Goal: Task Accomplishment & Management: Use online tool/utility

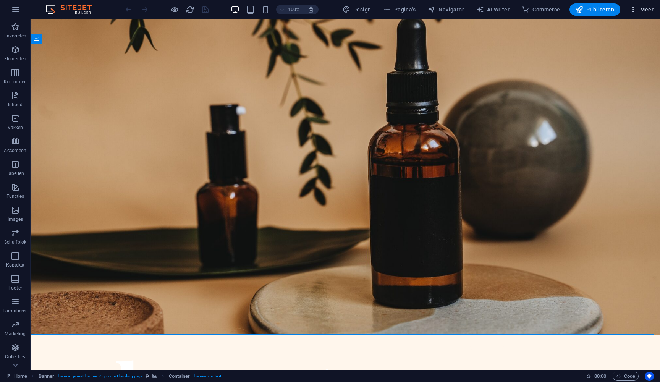
click at [634, 12] on icon "button" at bounding box center [634, 10] width 8 height 8
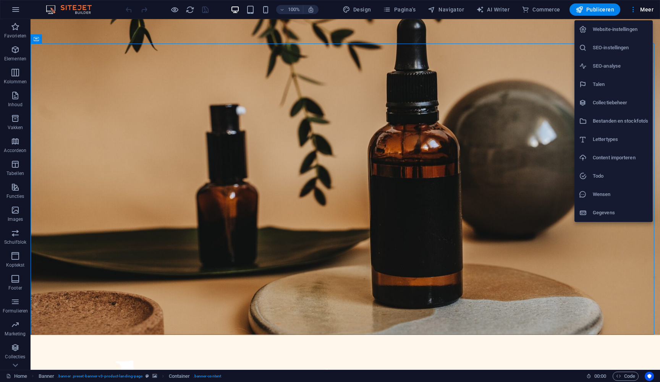
click at [364, 11] on div at bounding box center [330, 191] width 660 height 382
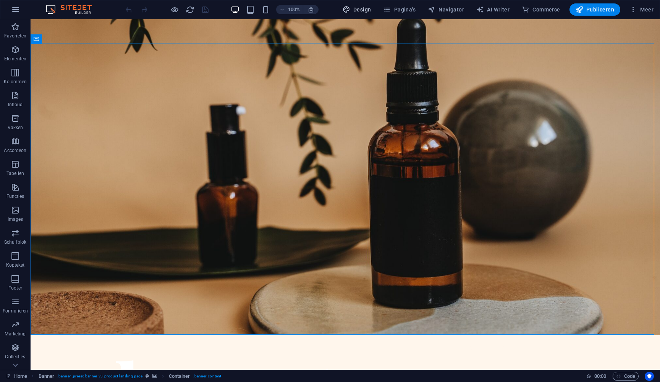
click at [364, 11] on span "Design" at bounding box center [357, 10] width 29 height 8
select select "px"
select select "400"
select select "px"
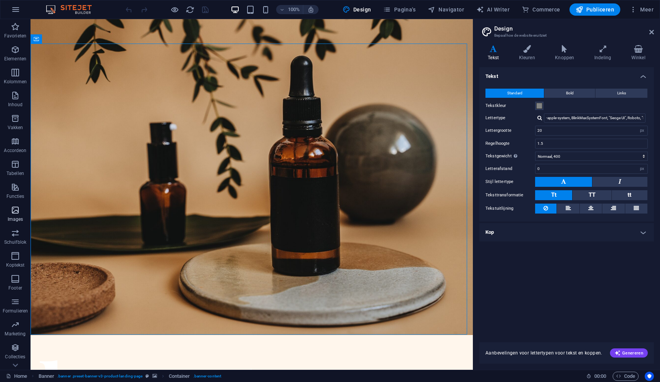
click at [16, 210] on icon "button" at bounding box center [15, 210] width 9 height 9
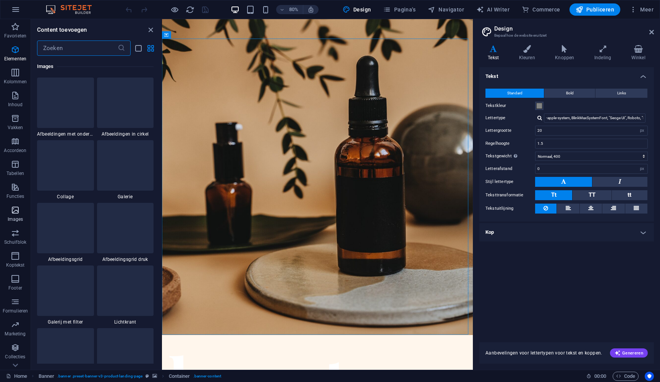
scroll to position [3876, 0]
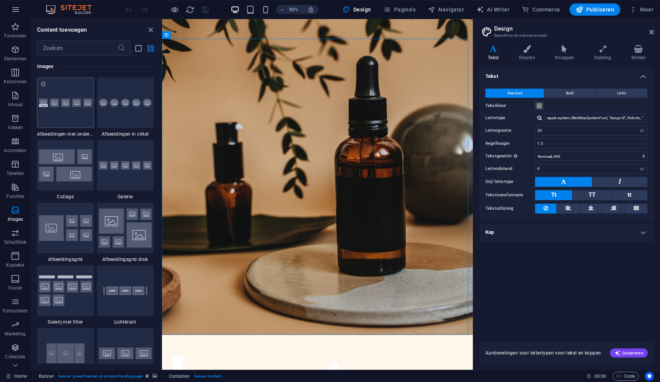
click at [57, 110] on div at bounding box center [65, 103] width 57 height 50
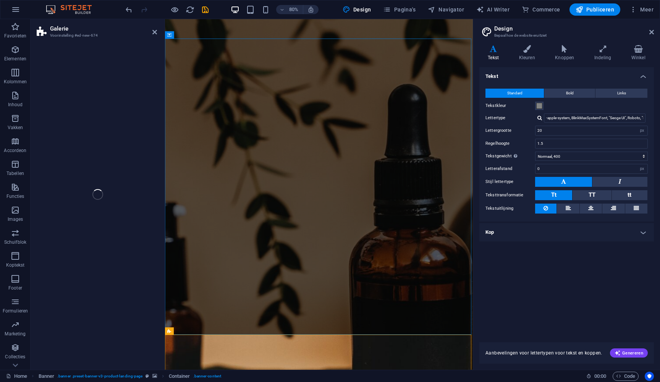
select select "rem"
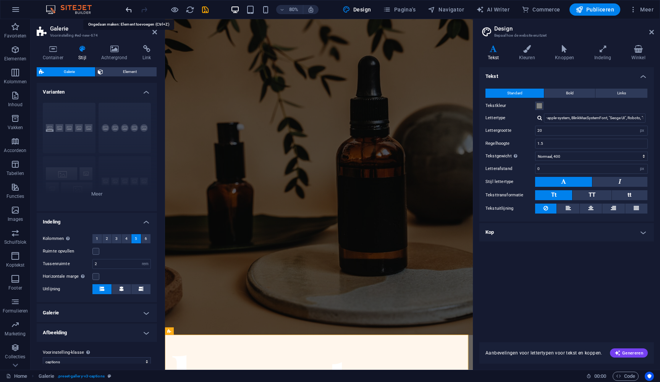
click at [133, 10] on icon "undo" at bounding box center [129, 9] width 9 height 9
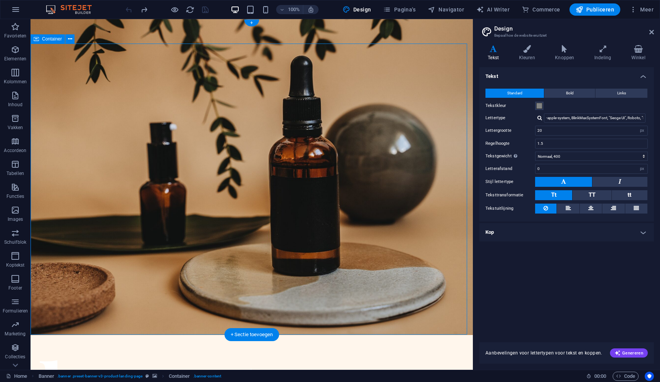
click at [15, 218] on p "Images" at bounding box center [16, 219] width 16 height 6
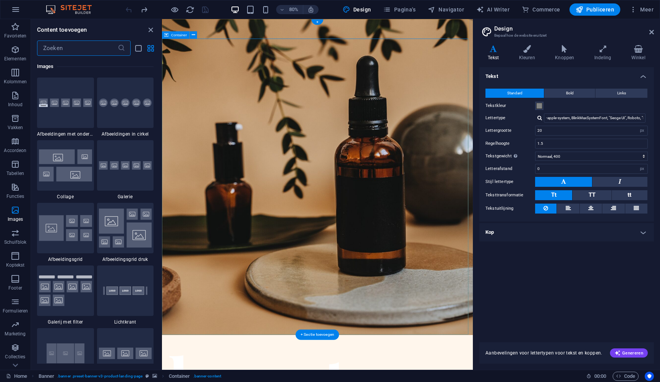
click at [149, 29] on icon "close panel" at bounding box center [150, 30] width 9 height 9
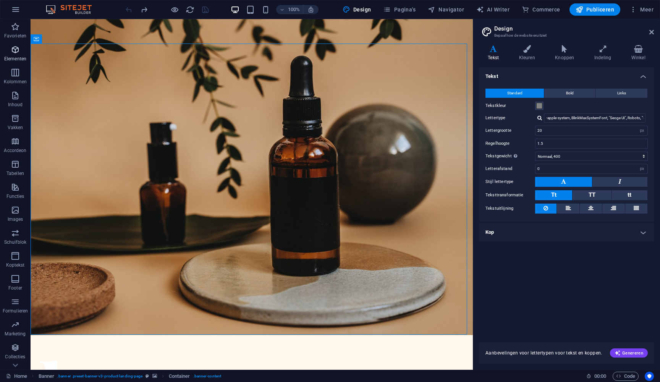
click at [12, 45] on icon "button" at bounding box center [15, 49] width 9 height 9
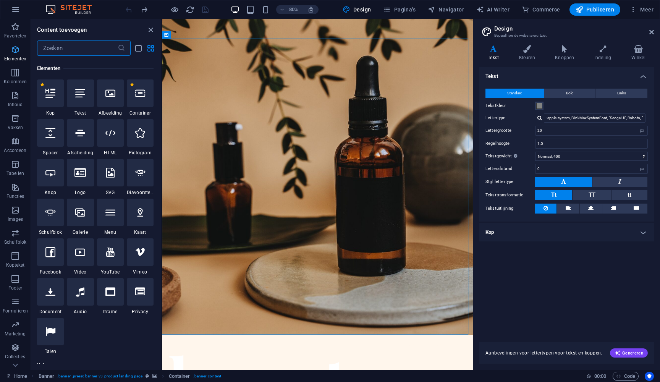
scroll to position [81, 0]
click at [113, 92] on icon at bounding box center [110, 91] width 10 height 10
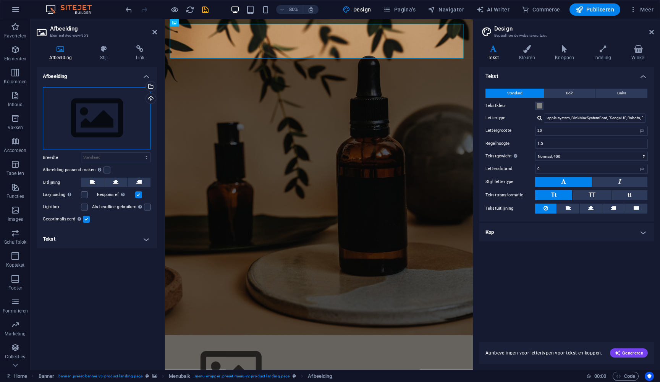
click at [111, 110] on div "Sleep bestanden hierheen, klik om bestanden te kiezen of selecteer bestanden ui…" at bounding box center [97, 118] width 108 height 63
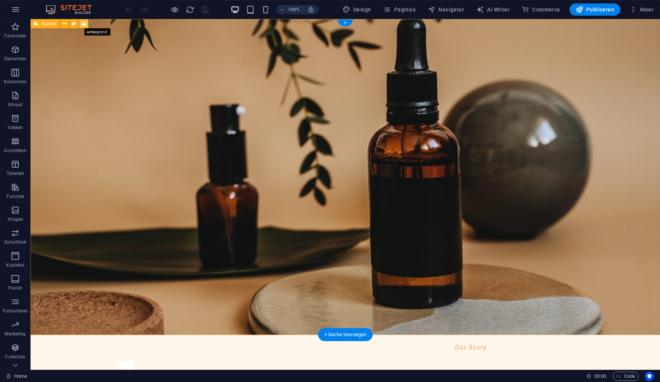
click at [84, 23] on icon at bounding box center [84, 24] width 6 height 8
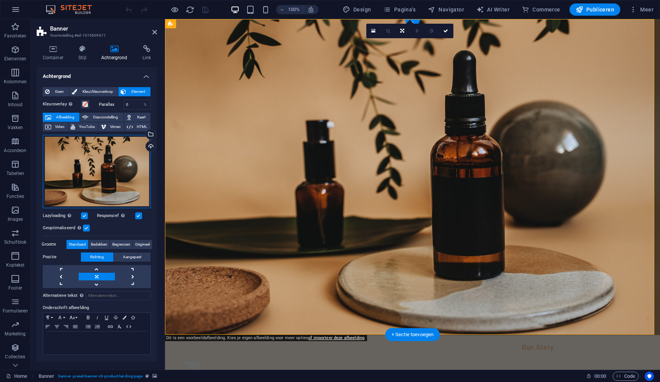
click at [118, 170] on div "Sleep bestanden hierheen, klik om bestanden te kiezen of selecteer bestanden ui…" at bounding box center [97, 171] width 108 height 73
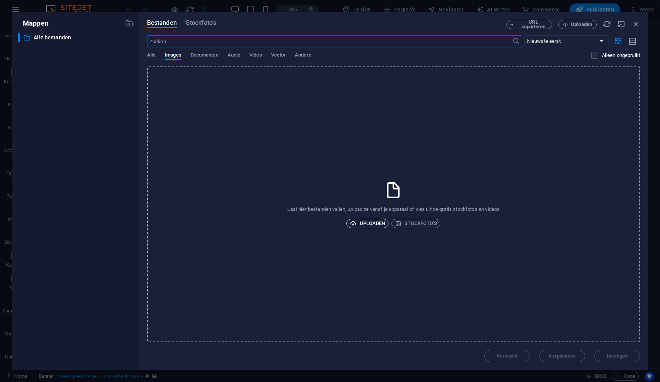
click at [372, 226] on span "Uploaden" at bounding box center [367, 223] width 35 height 9
click at [415, 224] on span "Stockfoto's" at bounding box center [416, 223] width 42 height 9
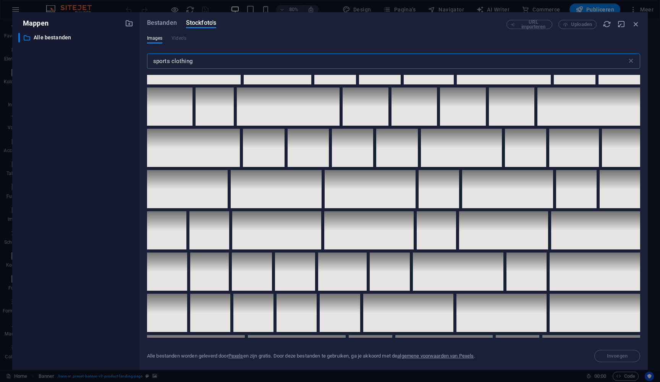
scroll to position [1784, 0]
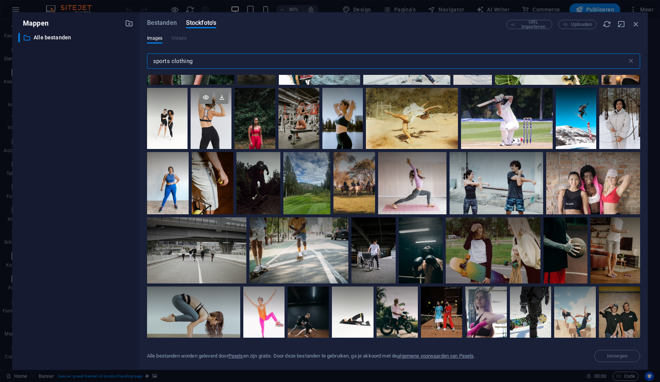
type input "sports clothing"
click at [201, 126] on div at bounding box center [211, 118] width 41 height 61
click at [620, 356] on span "Invoegen" at bounding box center [617, 356] width 21 height 5
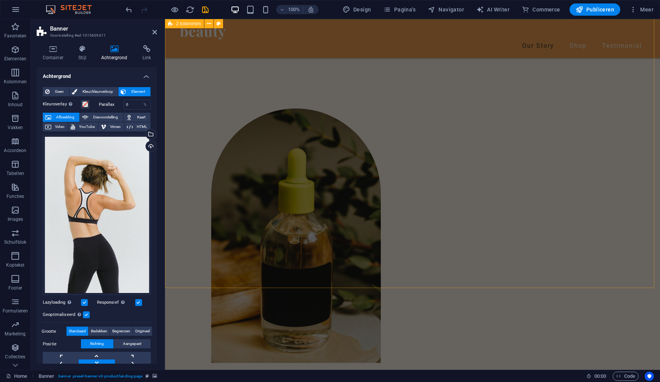
scroll to position [253, 0]
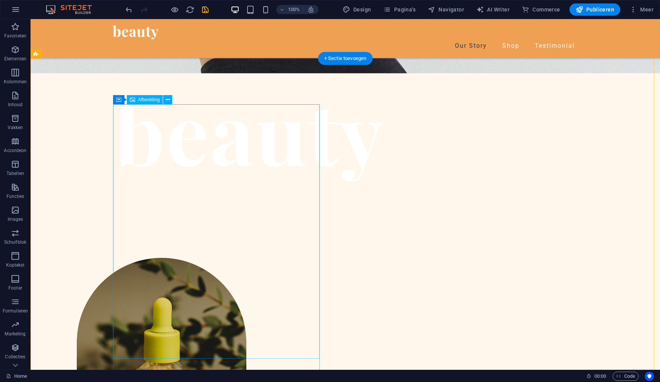
scroll to position [276, 0]
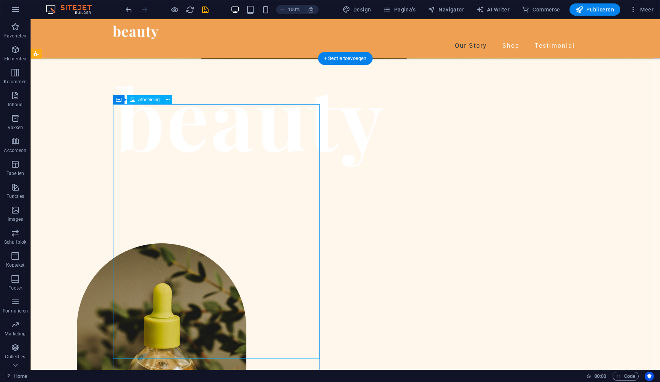
click at [131, 99] on icon at bounding box center [132, 99] width 5 height 9
click at [130, 99] on icon at bounding box center [132, 99] width 5 height 9
click at [174, 243] on figure at bounding box center [143, 370] width 207 height 255
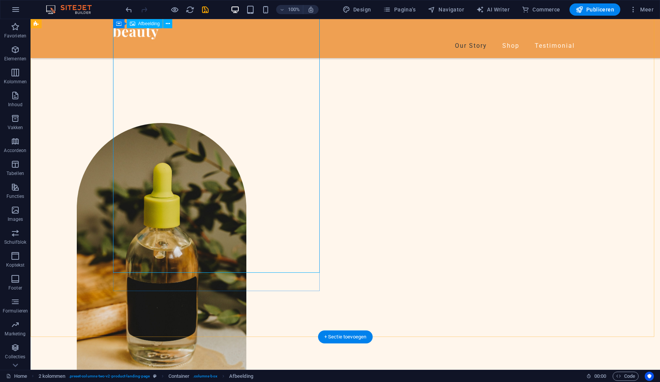
scroll to position [362, 0]
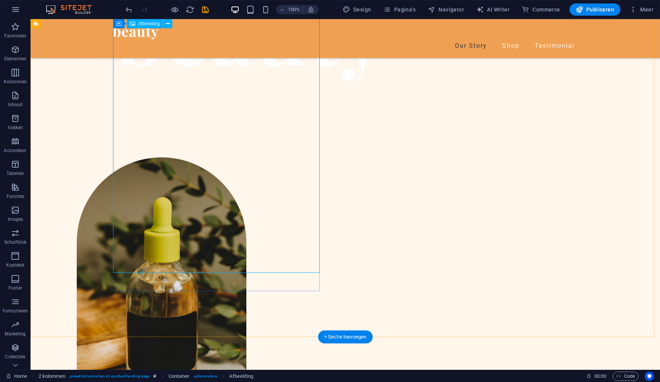
click at [247, 191] on figure at bounding box center [143, 284] width 207 height 255
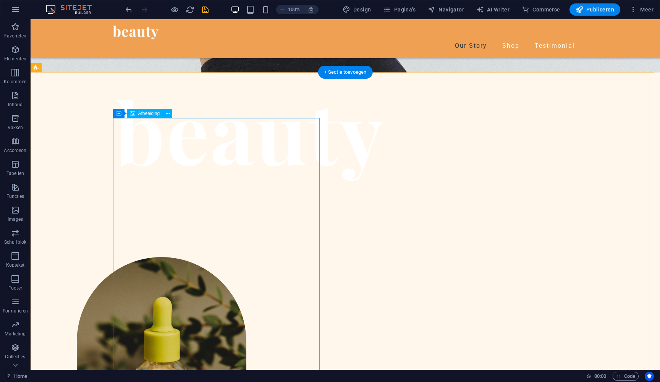
scroll to position [261, 0]
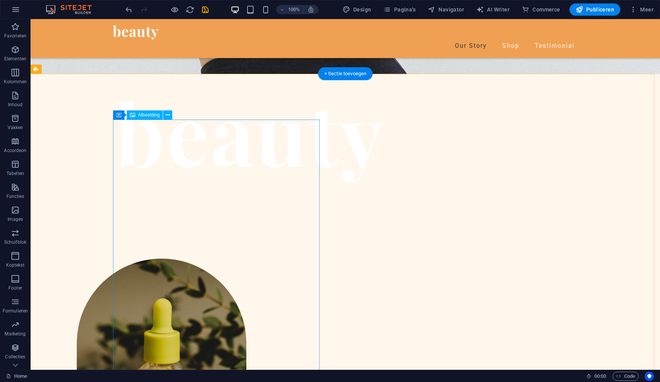
click at [144, 117] on span "Afbeelding" at bounding box center [149, 115] width 22 height 5
click at [167, 115] on icon at bounding box center [168, 115] width 4 height 8
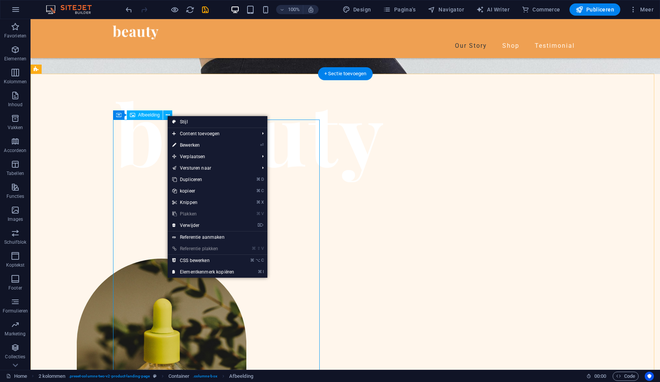
click at [158, 259] on figure at bounding box center [143, 386] width 207 height 255
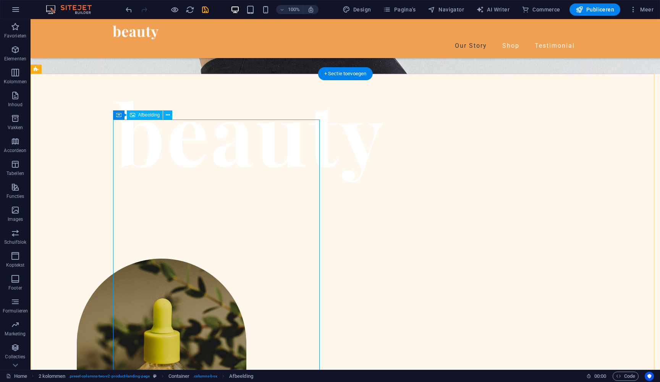
click at [191, 348] on figure at bounding box center [143, 386] width 207 height 255
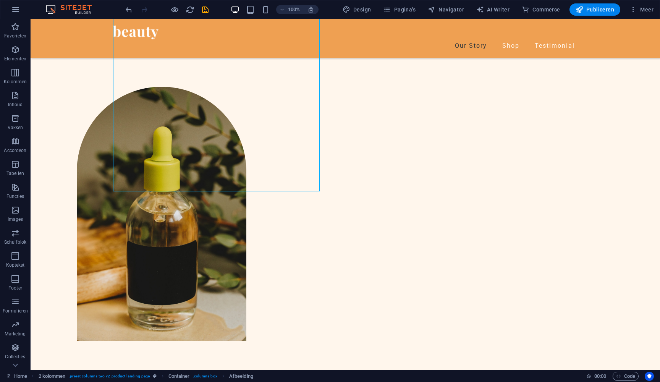
scroll to position [453, 0]
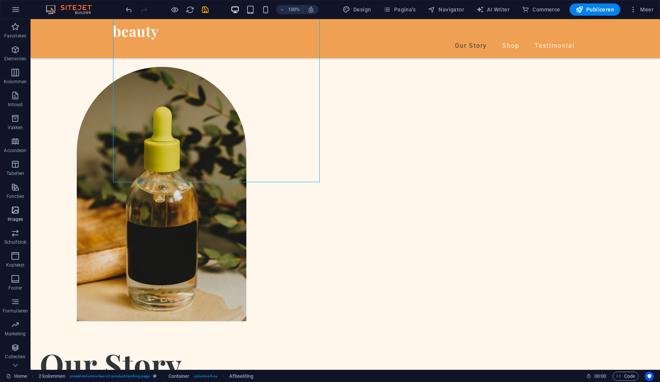
click at [11, 211] on icon "button" at bounding box center [15, 210] width 9 height 9
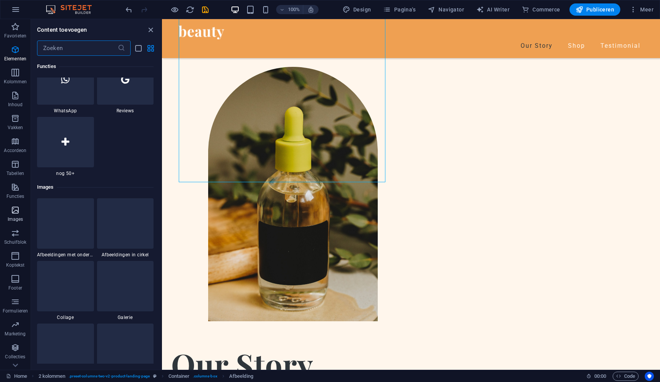
scroll to position [3876, 0]
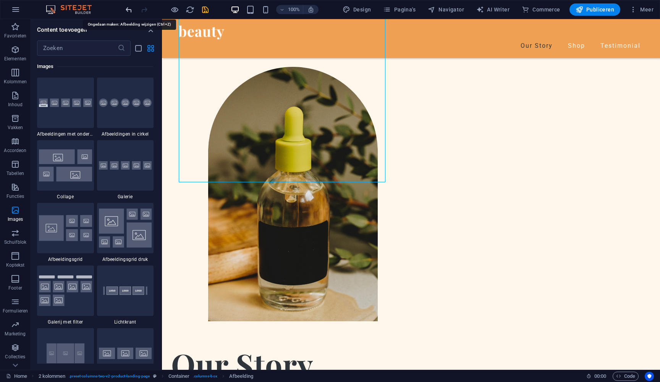
click at [129, 8] on icon "undo" at bounding box center [129, 9] width 9 height 9
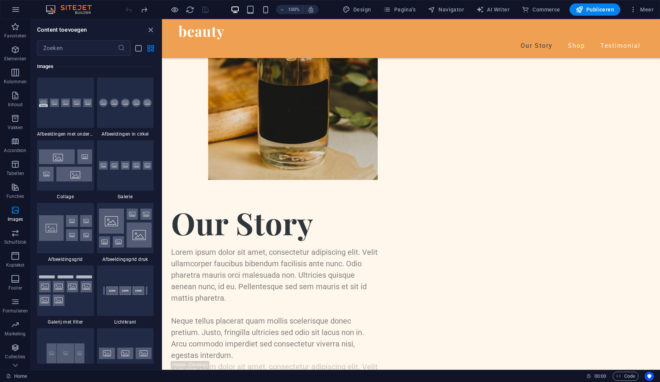
scroll to position [0, 0]
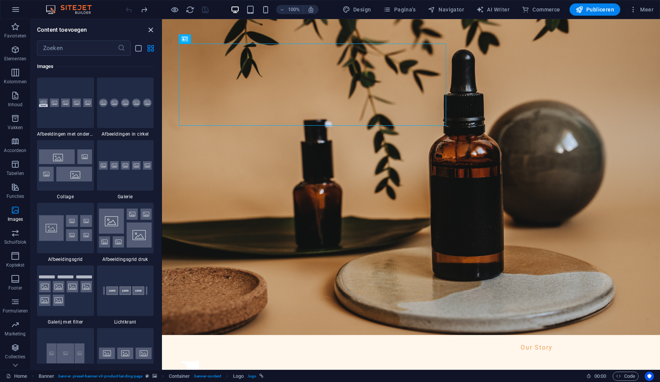
click at [151, 31] on icon "close panel" at bounding box center [150, 30] width 9 height 9
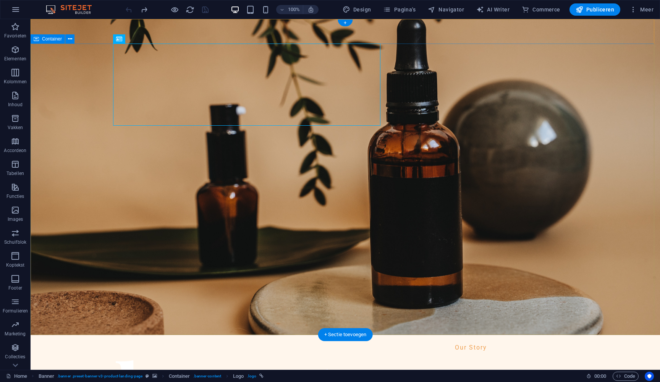
drag, startPoint x: 284, startPoint y: 256, endPoint x: 149, endPoint y: 256, distance: 134.9
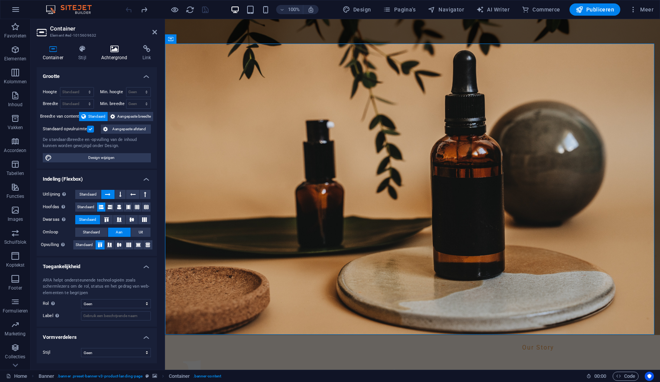
click at [114, 50] on icon at bounding box center [114, 49] width 38 height 8
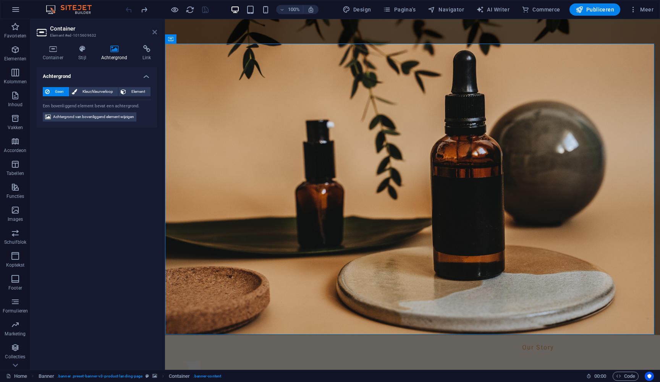
click at [156, 31] on icon at bounding box center [155, 32] width 5 height 6
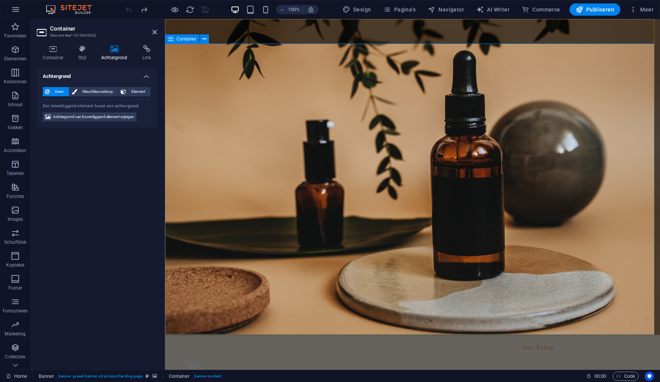
drag, startPoint x: 156, startPoint y: 32, endPoint x: 125, endPoint y: 13, distance: 36.4
click at [156, 32] on icon at bounding box center [155, 32] width 5 height 6
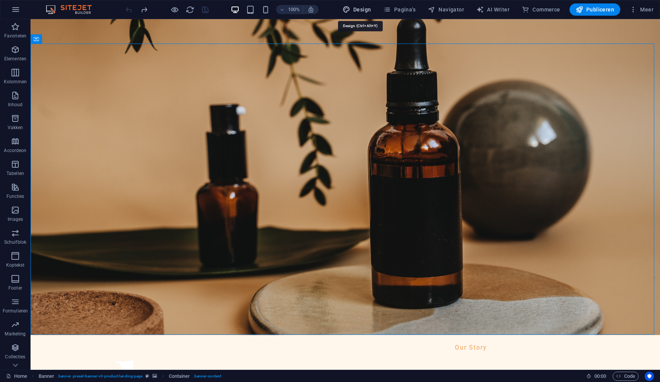
click at [366, 11] on span "Design" at bounding box center [357, 10] width 29 height 8
select select "px"
select select "400"
select select "px"
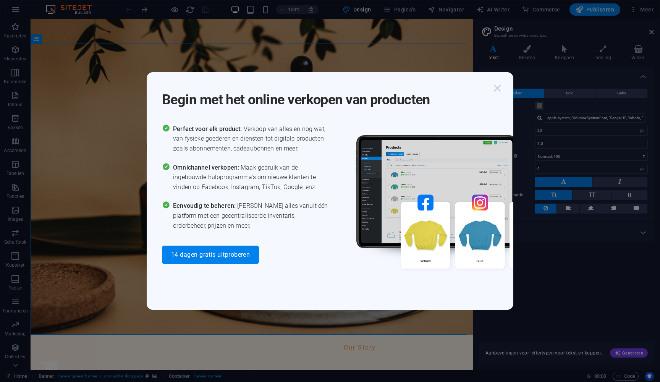
click at [495, 90] on icon "button" at bounding box center [498, 88] width 14 height 14
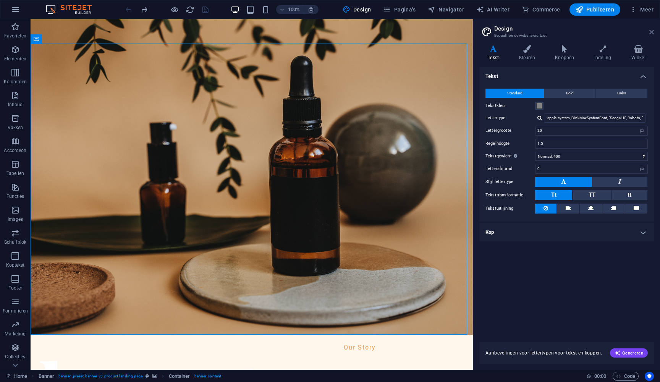
drag, startPoint x: 653, startPoint y: 32, endPoint x: 622, endPoint y: 12, distance: 36.9
click at [653, 32] on icon at bounding box center [652, 32] width 5 height 6
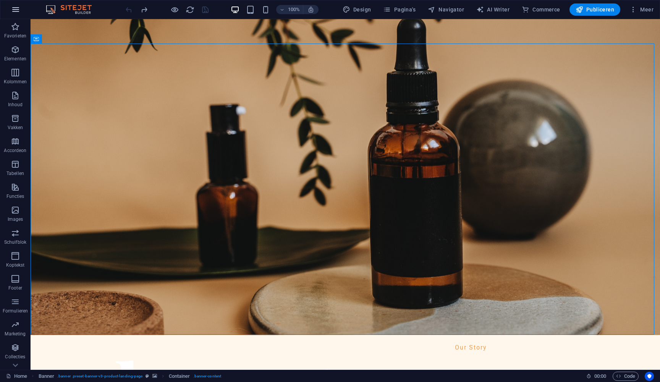
click at [18, 8] on icon "button" at bounding box center [15, 9] width 9 height 9
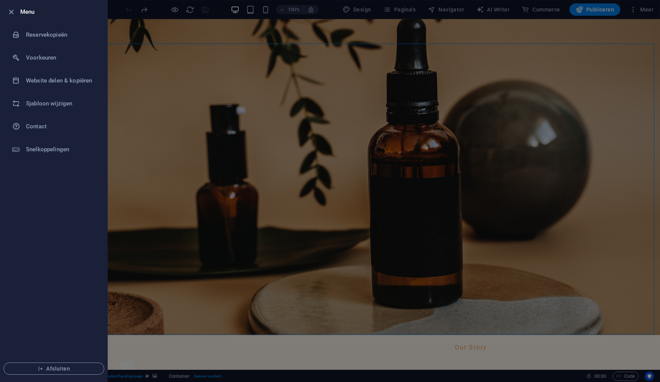
click at [188, 184] on div at bounding box center [330, 191] width 660 height 382
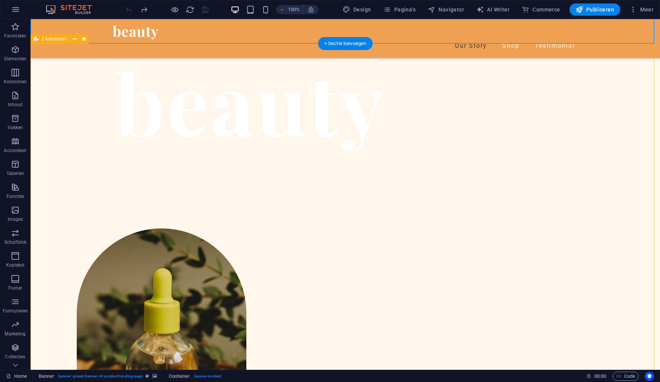
scroll to position [29, 0]
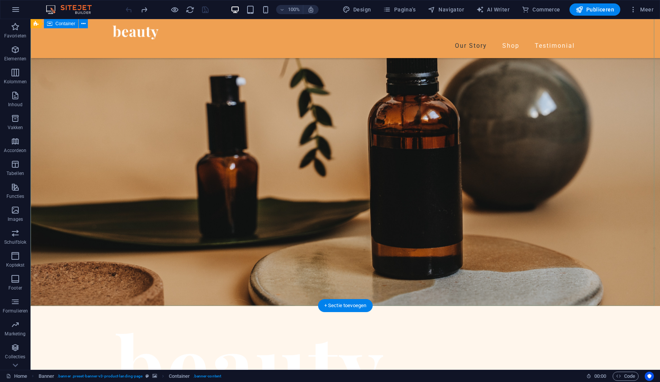
click at [314, 306] on div at bounding box center [346, 375] width 630 height 139
click at [343, 307] on div "+ Sectie toevoegen" at bounding box center [345, 305] width 55 height 13
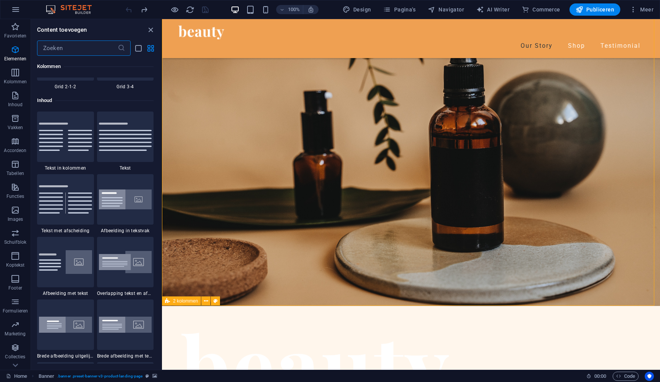
scroll to position [1337, 0]
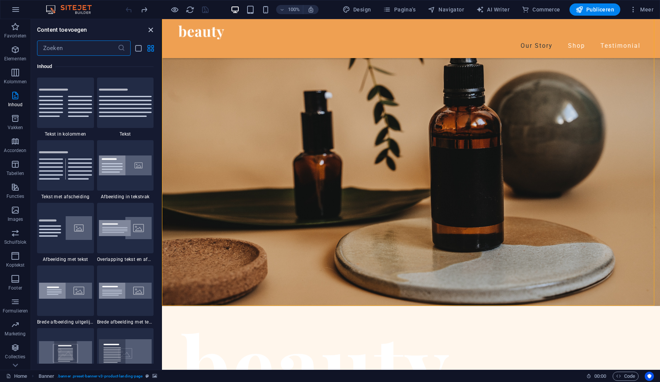
click at [154, 26] on icon "close panel" at bounding box center [150, 30] width 9 height 9
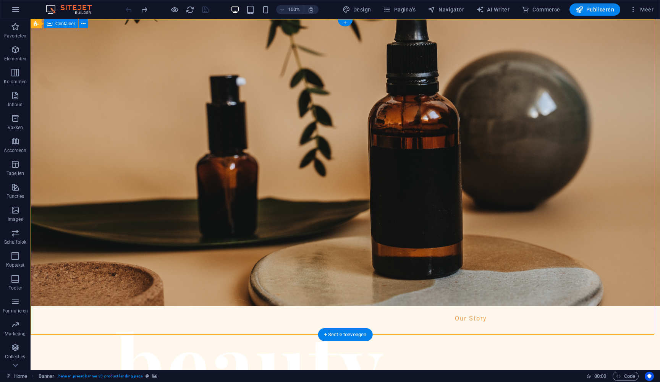
scroll to position [0, 0]
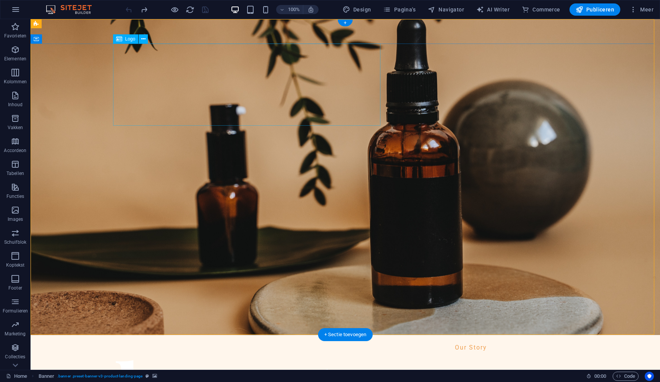
click at [117, 41] on icon at bounding box center [119, 38] width 6 height 9
click at [128, 40] on span "Logo" at bounding box center [130, 39] width 10 height 5
click at [142, 36] on icon at bounding box center [143, 39] width 4 height 8
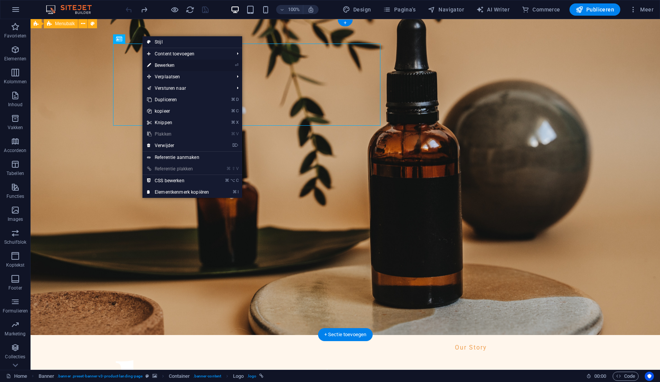
click at [167, 65] on link "⏎ Bewerken" at bounding box center [178, 65] width 71 height 11
select select "px"
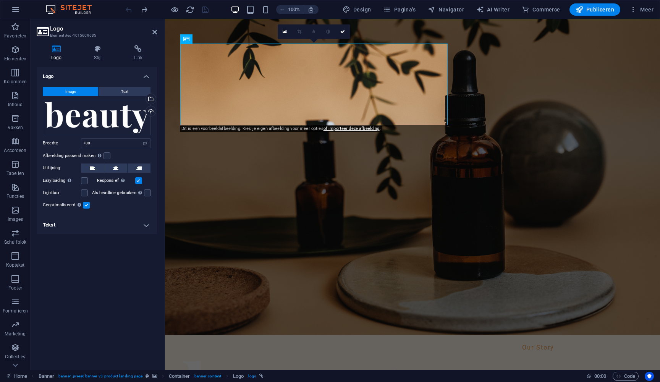
click at [54, 49] on icon at bounding box center [57, 49] width 40 height 8
click at [97, 124] on div "Sleep bestanden hierheen, klik om bestanden te kiezen of selecteer bestanden ui…" at bounding box center [97, 118] width 108 height 36
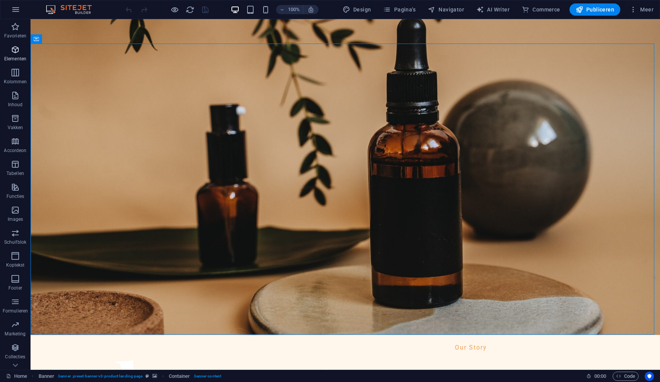
click at [13, 50] on icon "button" at bounding box center [15, 49] width 9 height 9
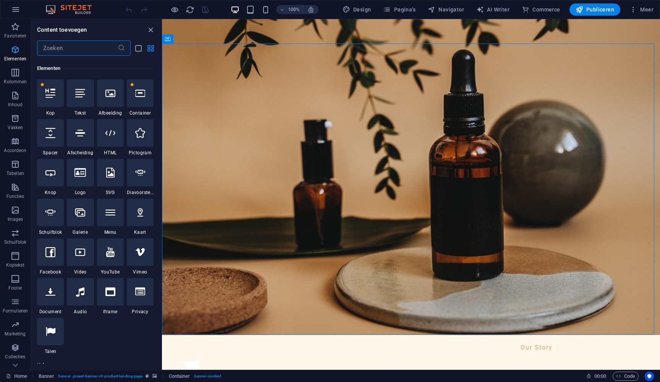
scroll to position [81, 0]
click at [114, 91] on icon at bounding box center [110, 91] width 10 height 10
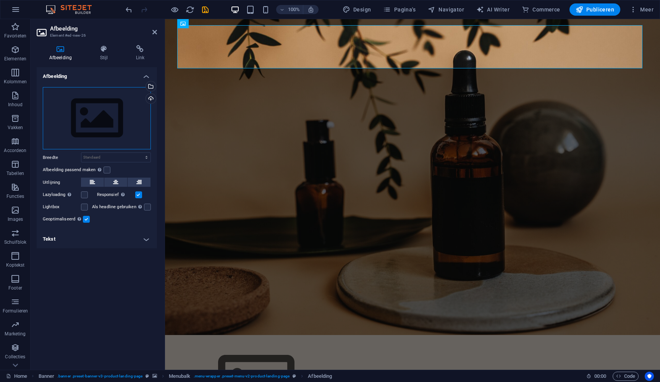
click at [118, 118] on div "Sleep bestanden hierheen, klik om bestanden te kiezen of selecteer bestanden ui…" at bounding box center [97, 118] width 108 height 63
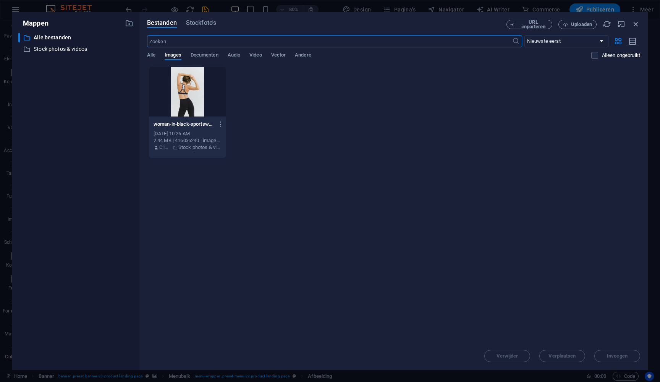
click at [185, 100] on div at bounding box center [187, 92] width 77 height 50
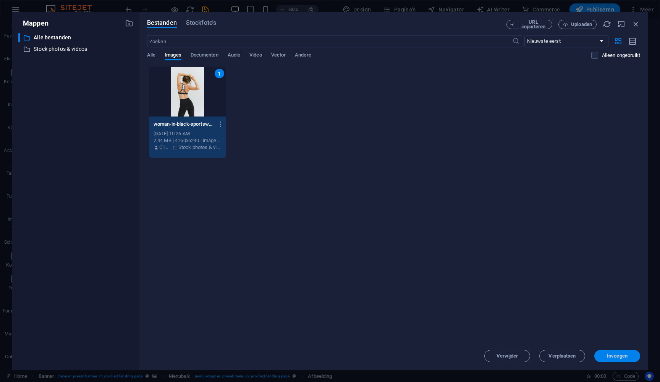
click at [613, 360] on button "Invoegen" at bounding box center [618, 356] width 46 height 12
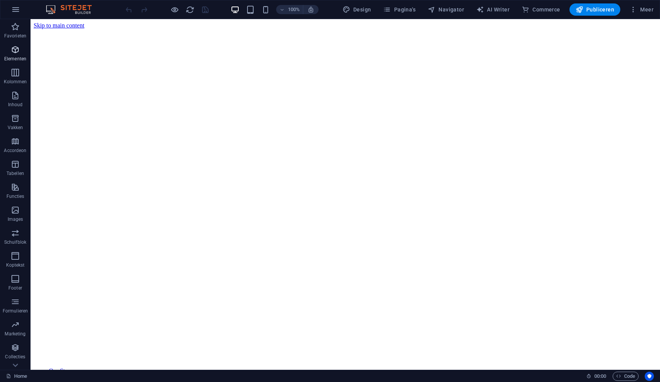
click at [15, 49] on icon "button" at bounding box center [15, 49] width 9 height 9
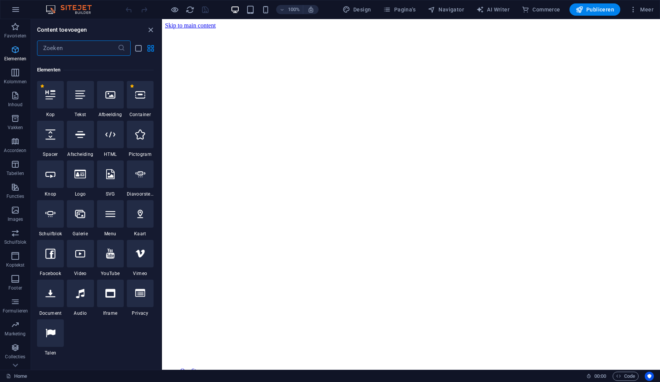
scroll to position [81, 0]
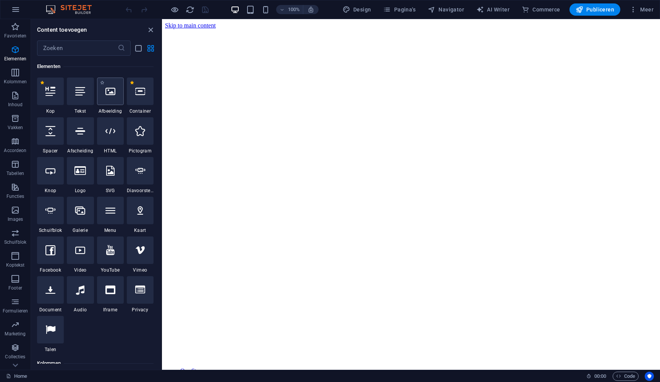
click at [109, 97] on div at bounding box center [110, 92] width 27 height 28
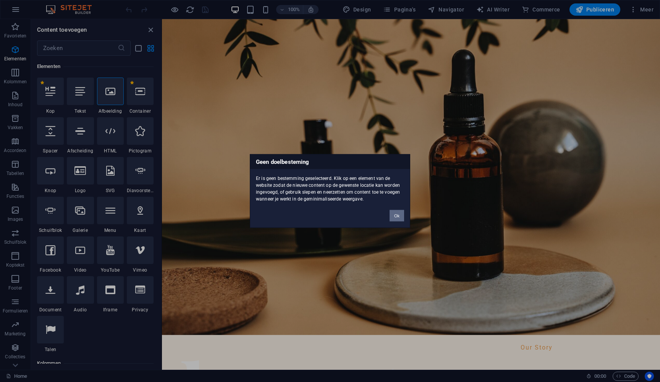
click at [396, 215] on button "Ok" at bounding box center [397, 215] width 15 height 11
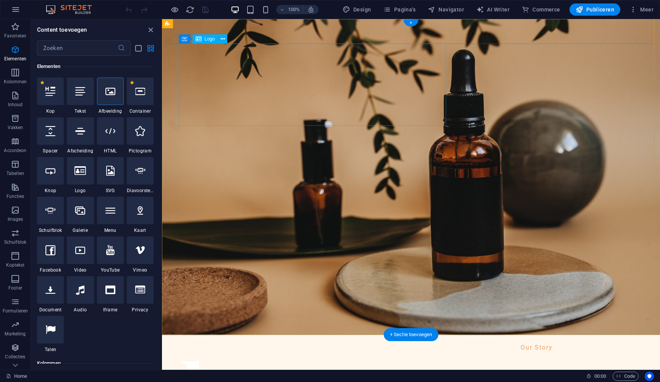
click at [149, 28] on icon "close panel" at bounding box center [150, 30] width 9 height 9
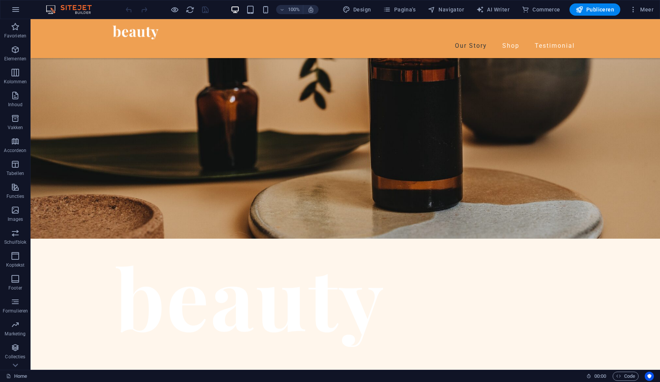
scroll to position [0, 0]
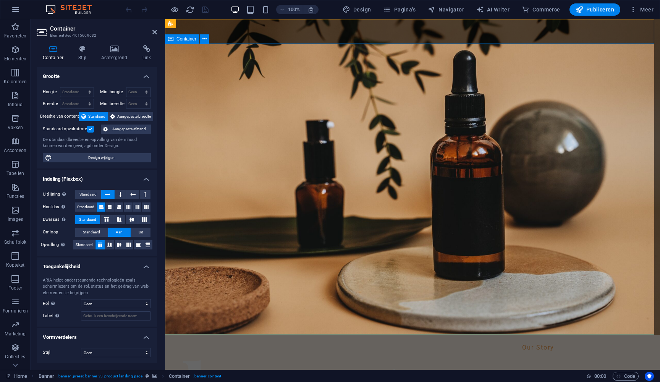
click at [55, 47] on icon at bounding box center [53, 49] width 33 height 8
click at [113, 48] on icon at bounding box center [114, 49] width 38 height 8
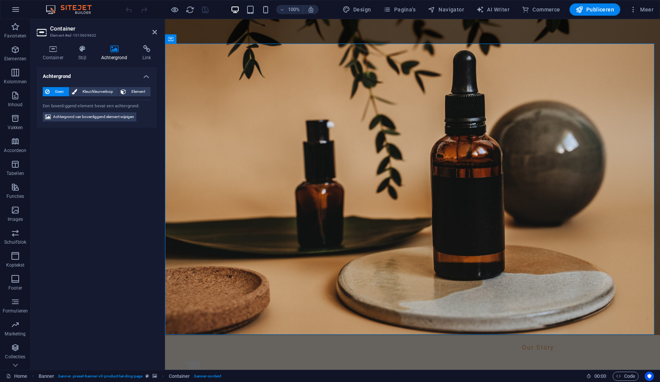
click at [117, 49] on icon at bounding box center [114, 49] width 38 height 8
click at [116, 48] on icon at bounding box center [114, 49] width 38 height 8
click at [156, 32] on icon at bounding box center [155, 32] width 5 height 6
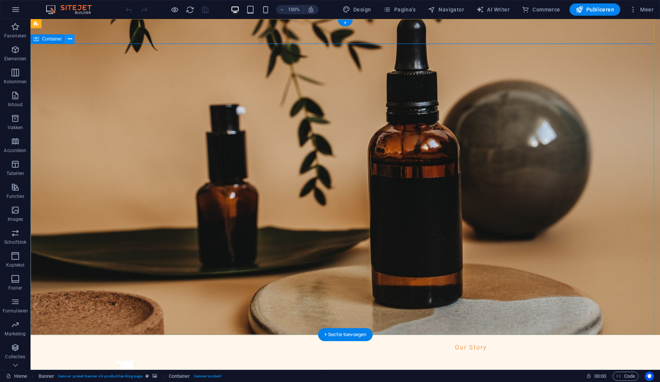
click at [72, 39] on icon at bounding box center [70, 39] width 4 height 8
drag, startPoint x: 234, startPoint y: 174, endPoint x: 225, endPoint y: 163, distance: 14.4
click at [16, 9] on icon "button" at bounding box center [15, 9] width 9 height 9
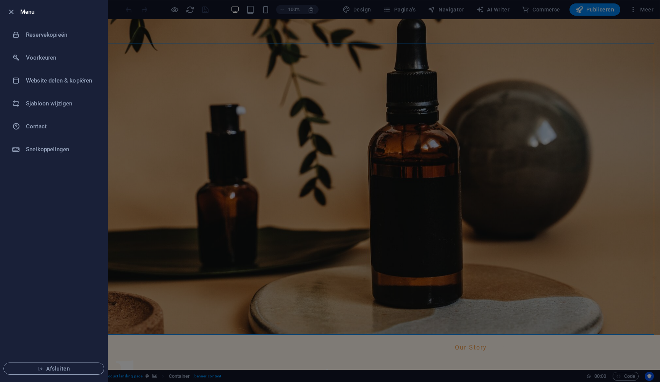
click at [125, 143] on div at bounding box center [330, 191] width 660 height 382
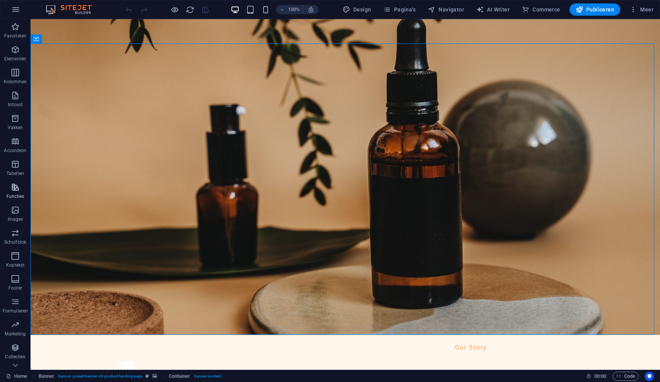
scroll to position [16, 0]
click at [15, 195] on icon "button" at bounding box center [15, 194] width 9 height 9
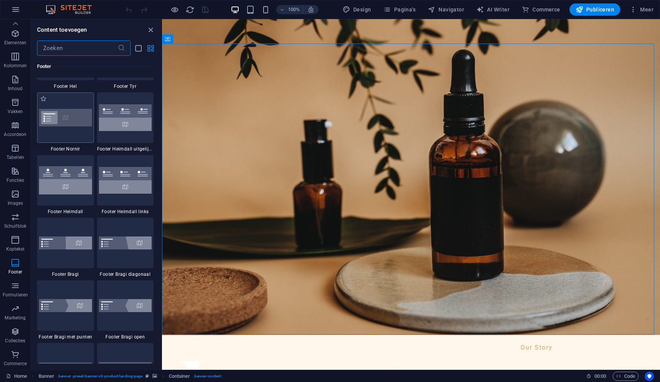
scroll to position [5296, 0]
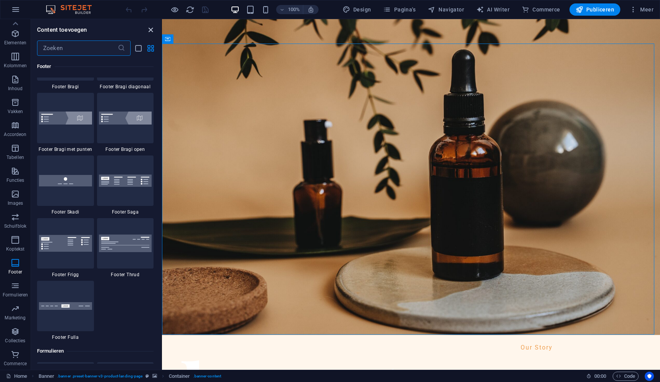
click at [148, 28] on icon "close panel" at bounding box center [150, 30] width 9 height 9
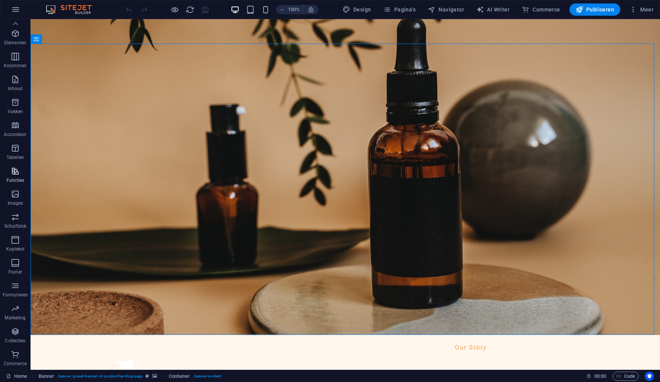
scroll to position [0, 0]
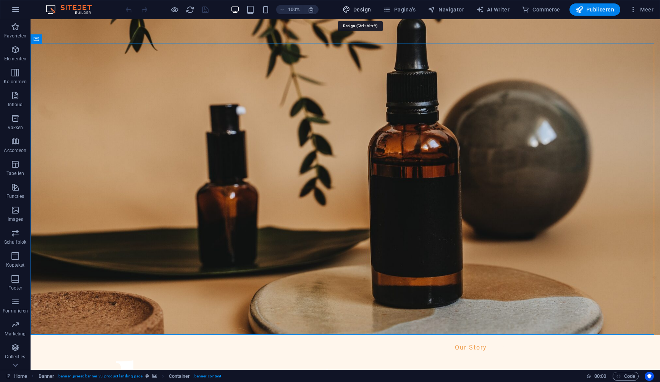
click at [364, 10] on span "Design" at bounding box center [357, 10] width 29 height 8
select select "px"
select select "400"
select select "px"
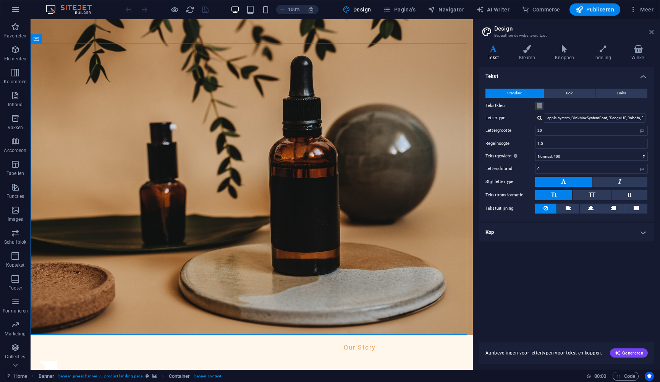
click at [652, 31] on icon at bounding box center [652, 32] width 5 height 6
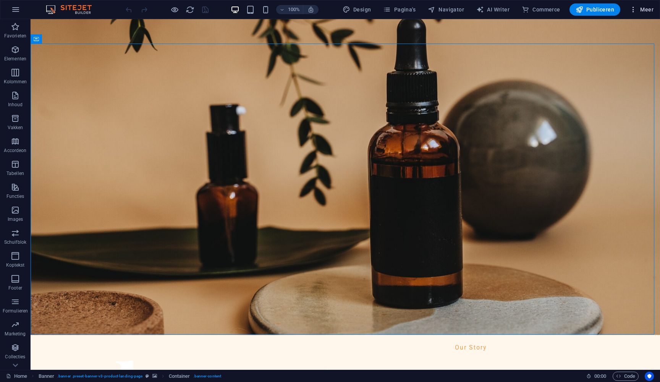
click at [644, 6] on span "Meer" at bounding box center [642, 10] width 24 height 8
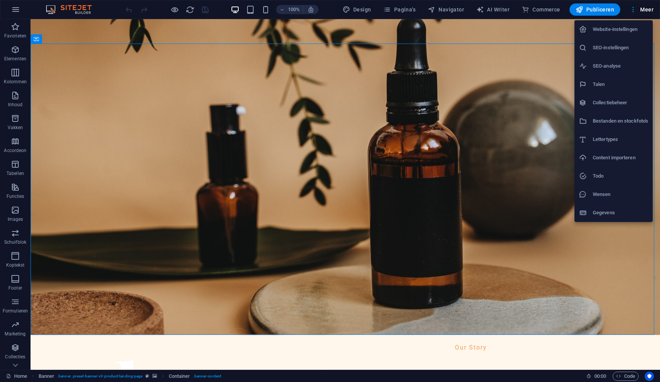
click at [614, 28] on h6 "Website-instellingen" at bounding box center [620, 29] width 55 height 9
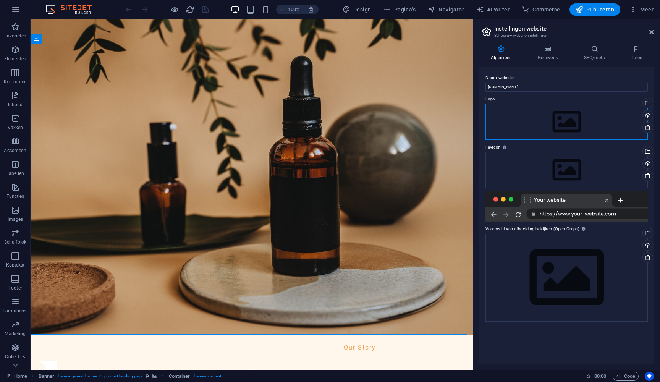
click at [560, 122] on div "Sleep bestanden hierheen, klik om bestanden te kiezen of selecteer bestanden ui…" at bounding box center [567, 122] width 162 height 36
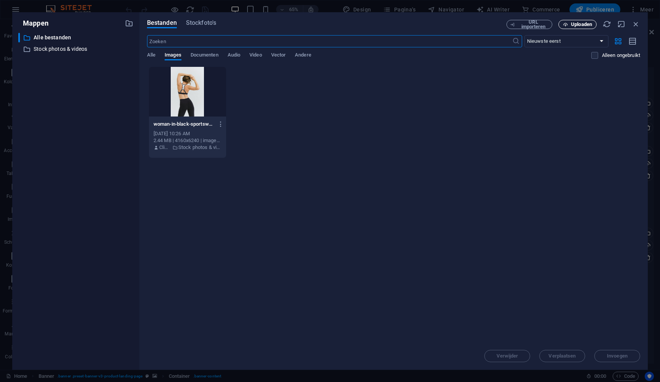
click at [577, 25] on span "Uploaden" at bounding box center [581, 24] width 21 height 5
click at [584, 357] on div "Example logo1.pdf" at bounding box center [580, 353] width 74 height 9
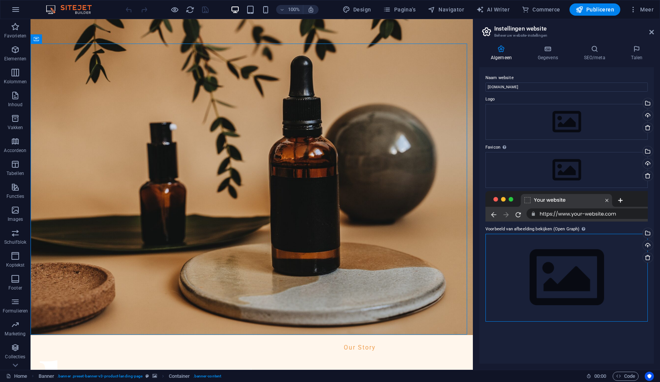
click at [572, 294] on div "Sleep bestanden hierheen, klik om bestanden te kiezen of selecteer bestanden ui…" at bounding box center [567, 278] width 162 height 88
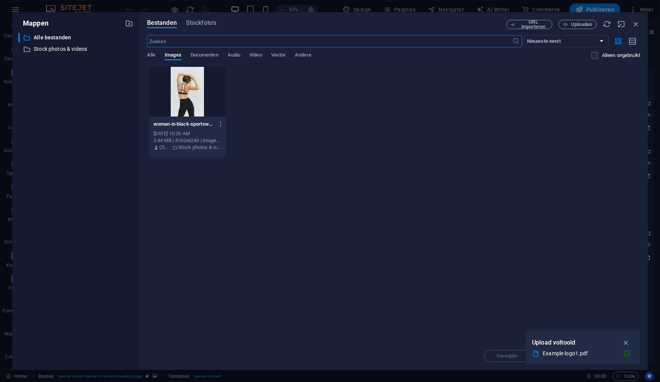
click at [614, 354] on div "Example logo1.pdf" at bounding box center [580, 353] width 74 height 9
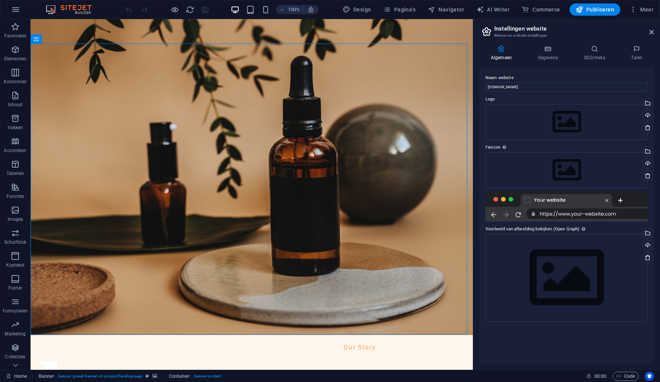
click at [570, 336] on div "Naam website sports.hughs.nl Logo Sleep bestanden hierheen, klik om bestanden t…" at bounding box center [567, 215] width 175 height 297
click at [607, 266] on div "Sleep bestanden hierheen, klik om bestanden te kiezen of selecteer bestanden ui…" at bounding box center [567, 278] width 162 height 88
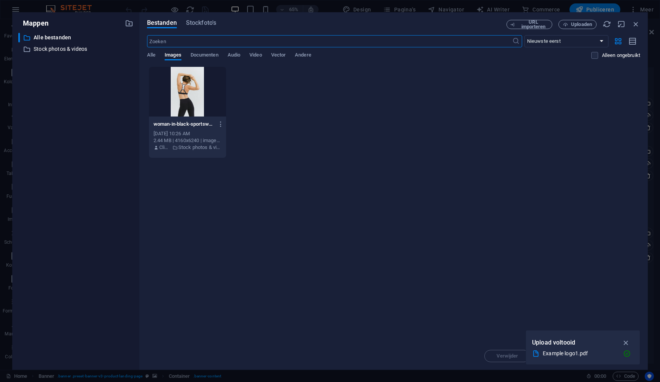
click at [291, 109] on div "woman-in-black-sportswear-posing-with-arms-raised-showcasing-active-lifestyle-a…" at bounding box center [393, 113] width 493 height 92
click at [138, 89] on div "Mappen ​ Alle bestanden Alle bestanden ​ Stock photos & videos Stock photos & v…" at bounding box center [75, 191] width 127 height 358
click at [172, 55] on span "Images" at bounding box center [173, 55] width 17 height 11
click at [584, 322] on div "Laat bestanden hier vallen om ze direct te uploaden woman-in-black-sportswear-p…" at bounding box center [393, 205] width 493 height 276
drag, startPoint x: 618, startPoint y: 342, endPoint x: 544, endPoint y: 303, distance: 84.0
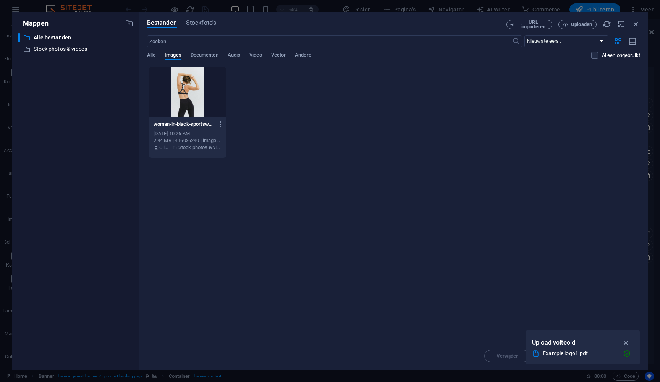
click at [493, 285] on div "Mappen ​ Alle bestanden Alle bestanden ​ Stock photos & videos Stock photos & v…" at bounding box center [330, 191] width 660 height 382
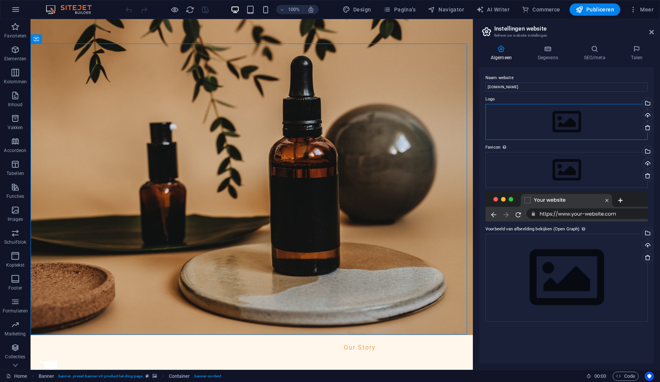
click at [562, 120] on div "Sleep bestanden hierheen, klik om bestanden te kiezen of selecteer bestanden ui…" at bounding box center [567, 122] width 162 height 36
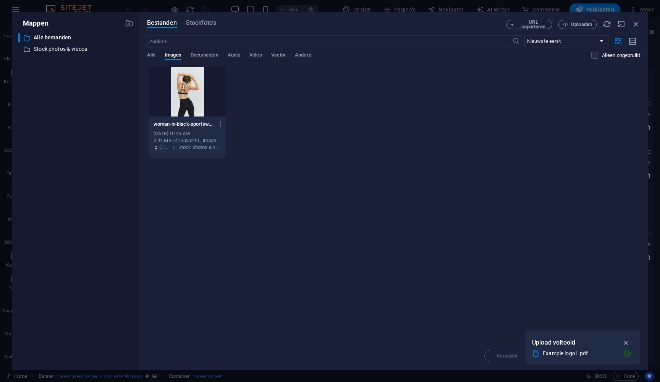
click at [568, 355] on div "Example logo1.pdf" at bounding box center [580, 353] width 74 height 9
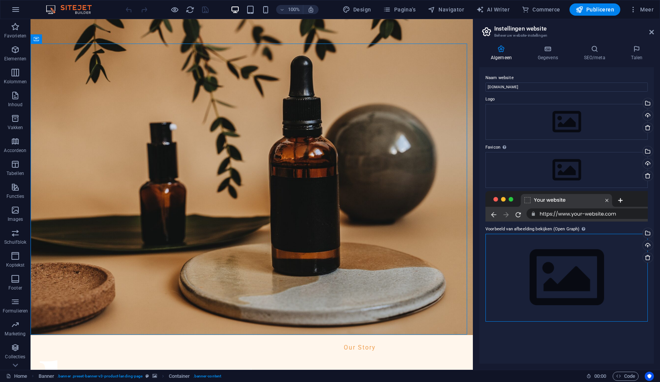
click at [626, 287] on div "Sleep bestanden hierheen, klik om bestanden te kiezen of selecteer bestanden ui…" at bounding box center [567, 278] width 162 height 88
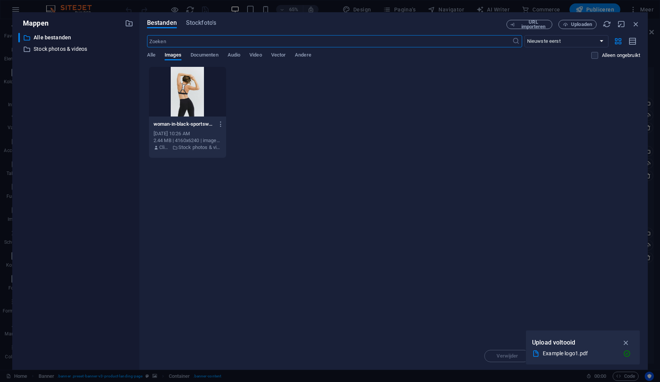
click at [623, 342] on icon "button" at bounding box center [626, 343] width 9 height 8
click at [635, 25] on icon "button" at bounding box center [636, 24] width 8 height 8
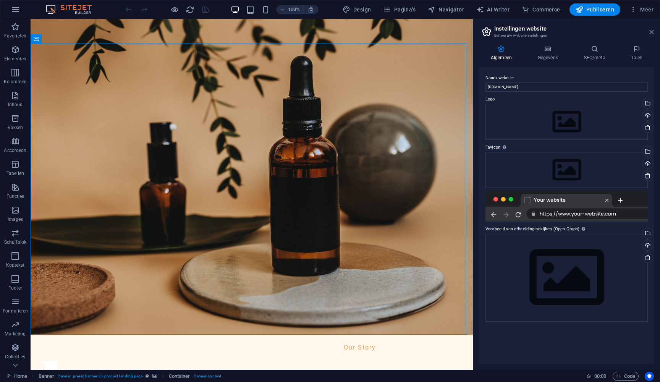
drag, startPoint x: 650, startPoint y: 32, endPoint x: 620, endPoint y: 18, distance: 33.2
click at [650, 32] on icon at bounding box center [652, 32] width 5 height 6
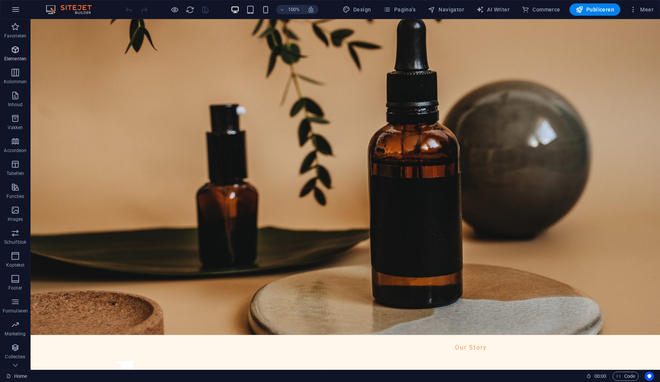
click at [13, 50] on icon "button" at bounding box center [15, 49] width 9 height 9
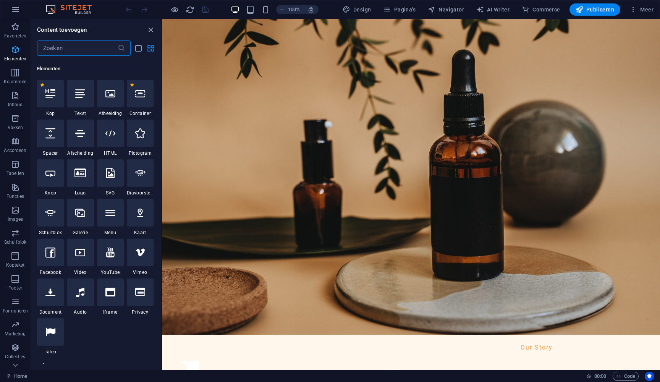
scroll to position [81, 0]
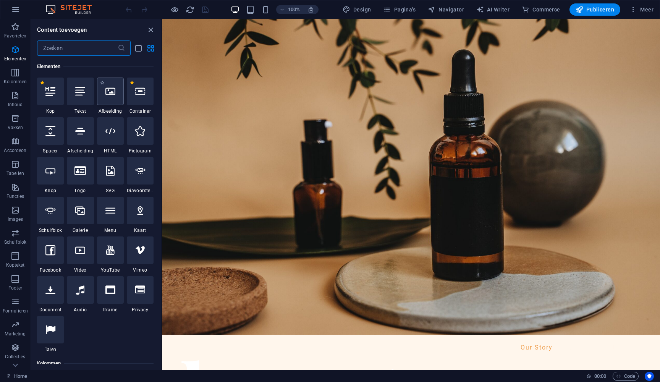
click at [111, 94] on icon at bounding box center [110, 91] width 10 height 10
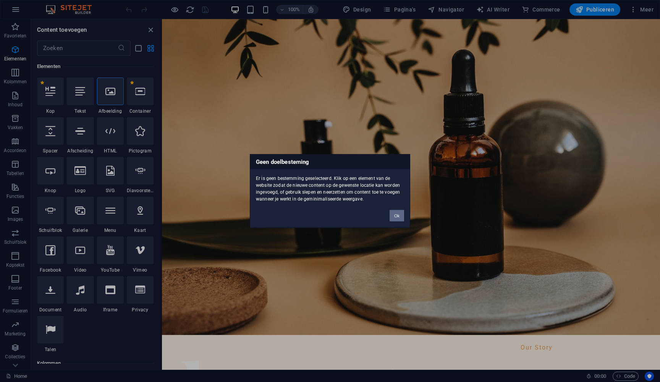
click at [396, 217] on button "Ok" at bounding box center [397, 215] width 15 height 11
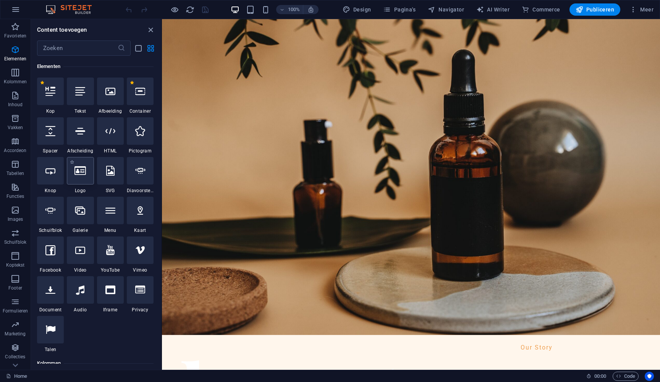
click at [81, 172] on icon at bounding box center [80, 171] width 11 height 10
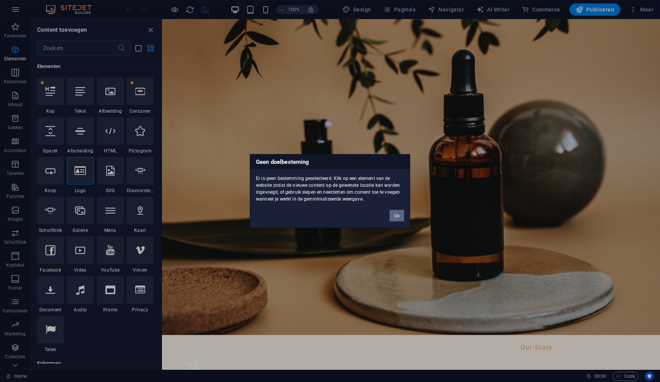
click at [393, 214] on button "Ok" at bounding box center [397, 215] width 15 height 11
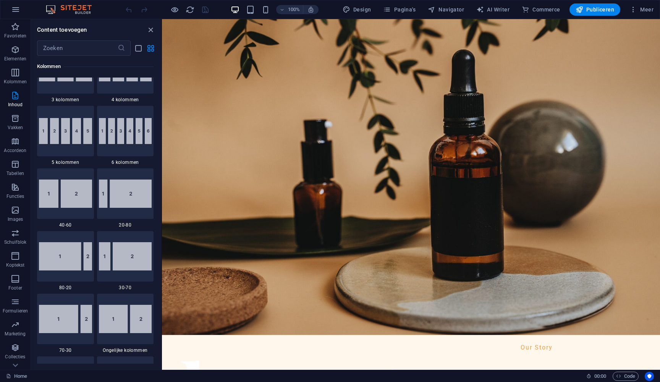
scroll to position [0, 0]
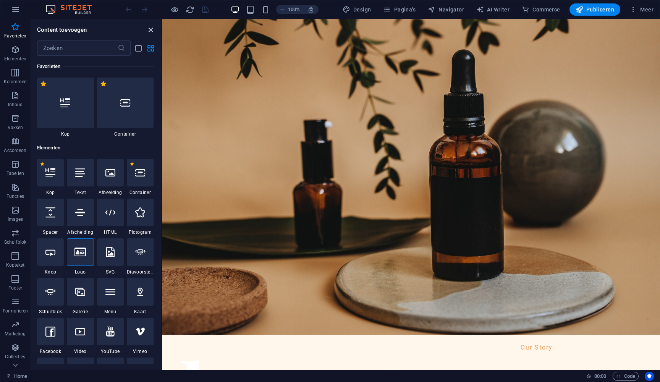
click at [150, 26] on icon "close panel" at bounding box center [150, 30] width 9 height 9
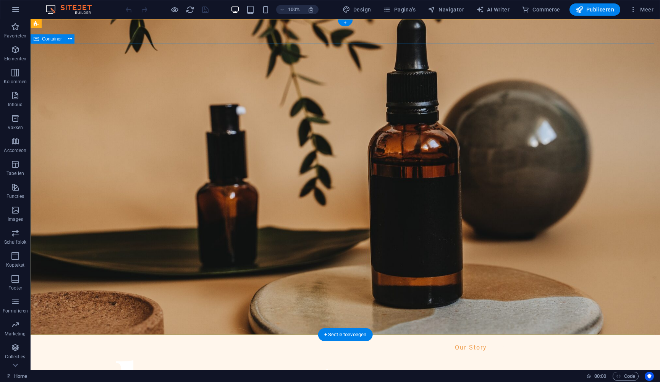
click at [461, 341] on nav "Our Story Shop Testimonial" at bounding box center [346, 347] width 466 height 13
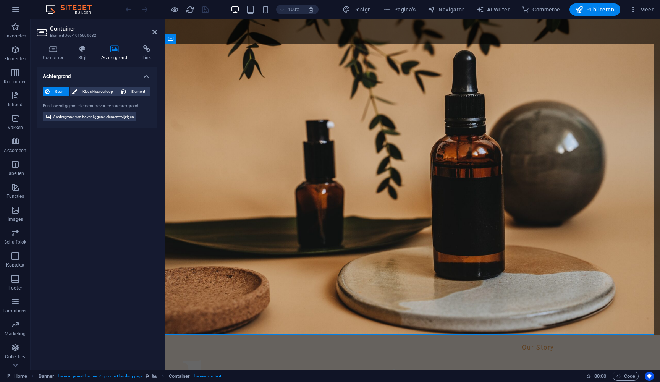
click at [141, 208] on div "Achtergrond Geen Kleur/kleurverloop Element Achtergrond tot de volle breedte ui…" at bounding box center [97, 215] width 120 height 297
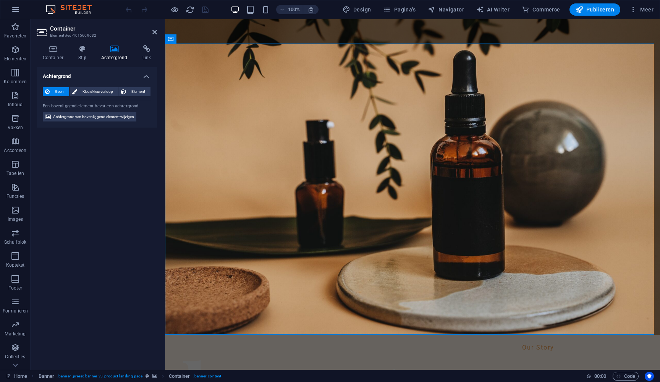
click at [109, 41] on div "Container Stijl Achtergrond Link Grootte Hoogte Standaard px rem % vh vw Min. h…" at bounding box center [97, 204] width 133 height 331
click at [114, 46] on icon at bounding box center [114, 49] width 38 height 8
click at [114, 47] on icon at bounding box center [114, 49] width 38 height 8
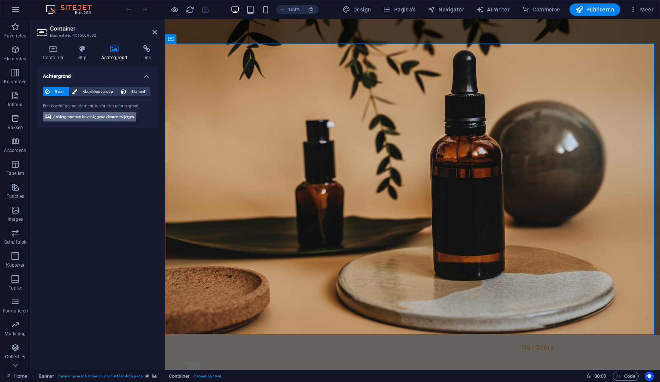
click at [121, 117] on span "Achtergrond van bovenliggend element wijzigen" at bounding box center [93, 116] width 81 height 9
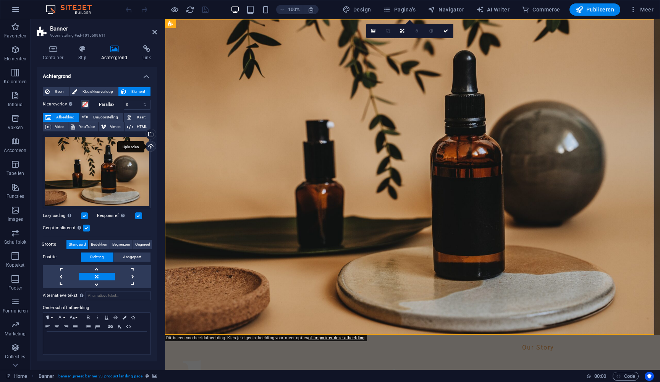
click at [151, 144] on div "Uploaden" at bounding box center [149, 146] width 11 height 11
click at [62, 114] on span "Afbeelding" at bounding box center [66, 117] width 24 height 9
click at [92, 177] on div "Sleep bestanden hierheen, klik om bestanden te kiezen of selecteer bestanden ui…" at bounding box center [97, 171] width 108 height 73
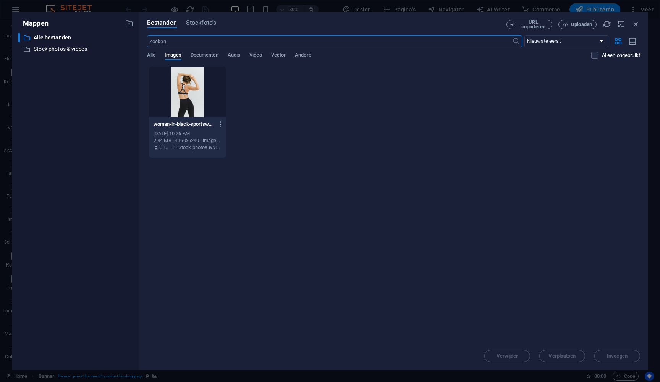
click at [187, 100] on div at bounding box center [187, 92] width 77 height 50
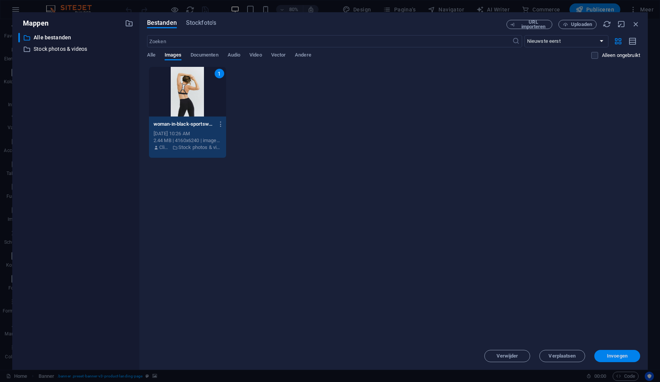
click at [614, 357] on span "Invoegen" at bounding box center [617, 356] width 21 height 5
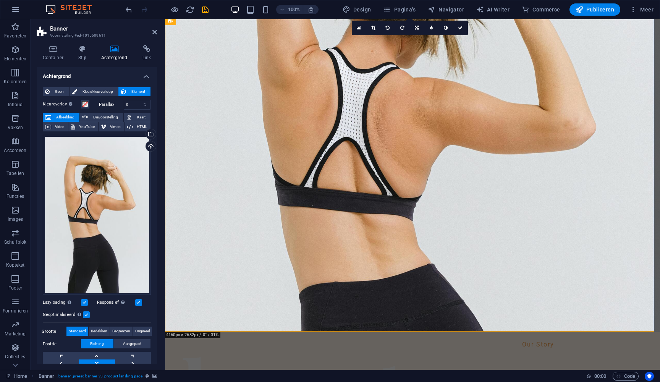
scroll to position [82, 0]
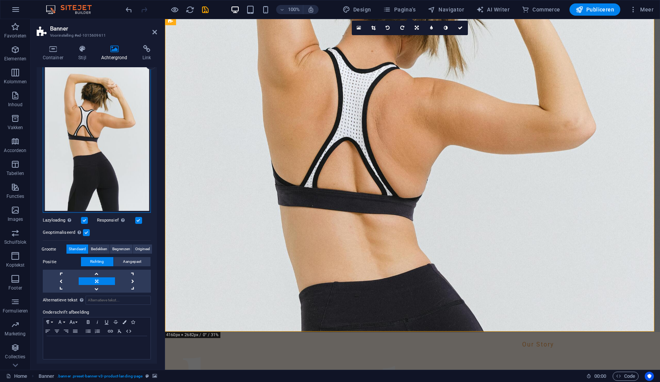
click at [97, 102] on div "Sleep bestanden hierheen, klik om bestanden te kiezen of selecteer bestanden ui…" at bounding box center [97, 133] width 108 height 161
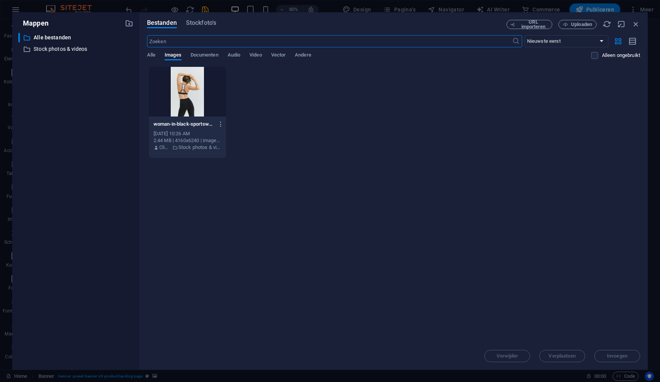
click at [201, 92] on div at bounding box center [187, 92] width 77 height 50
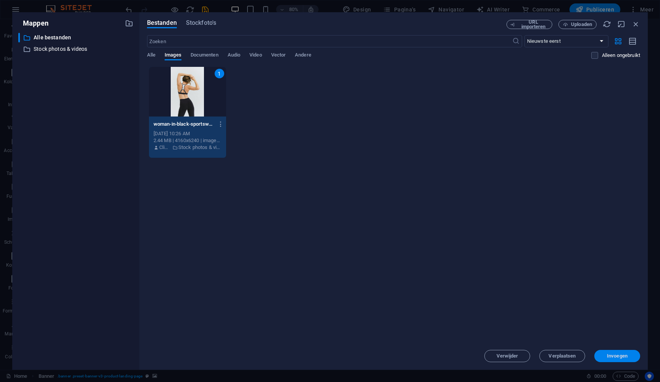
click at [621, 356] on span "Invoegen" at bounding box center [617, 356] width 21 height 5
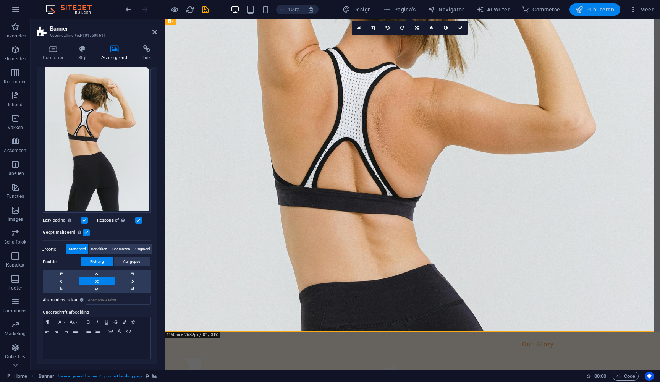
drag, startPoint x: 605, startPoint y: 10, endPoint x: 613, endPoint y: 11, distance: 8.1
click at [605, 10] on span "Publiceren" at bounding box center [595, 10] width 39 height 8
checkbox input "false"
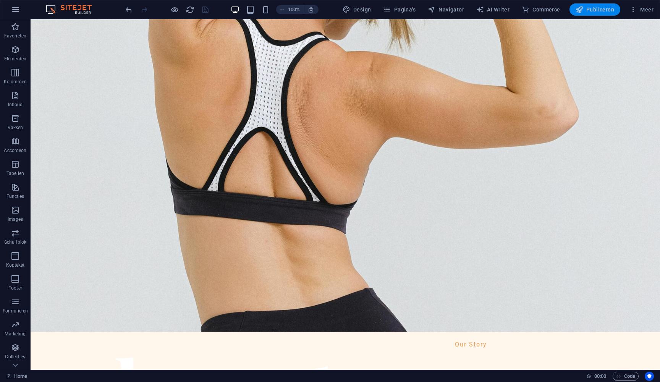
drag, startPoint x: 588, startPoint y: 9, endPoint x: 596, endPoint y: 9, distance: 7.7
click at [589, 9] on span "Publiceren" at bounding box center [595, 10] width 39 height 8
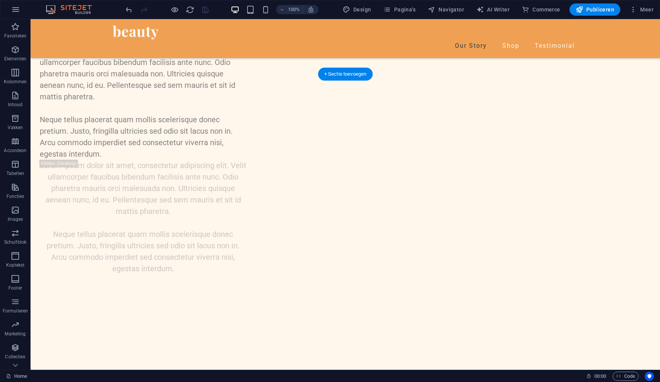
scroll to position [1166, 0]
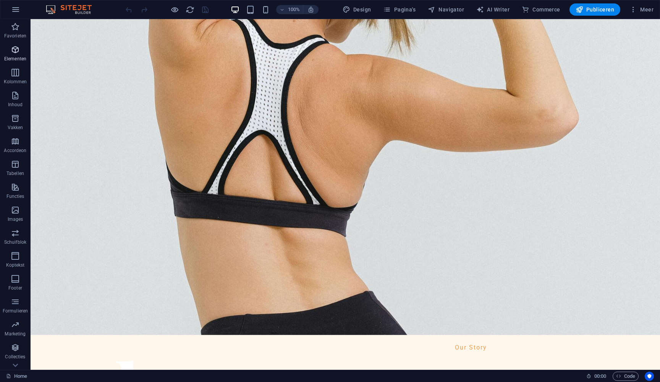
click at [16, 50] on icon "button" at bounding box center [15, 49] width 9 height 9
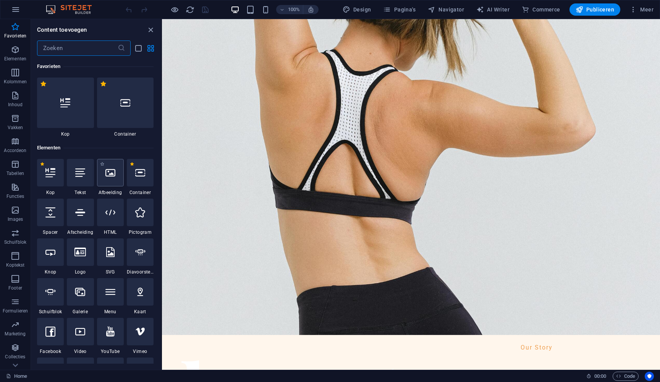
click at [110, 175] on icon at bounding box center [110, 173] width 10 height 10
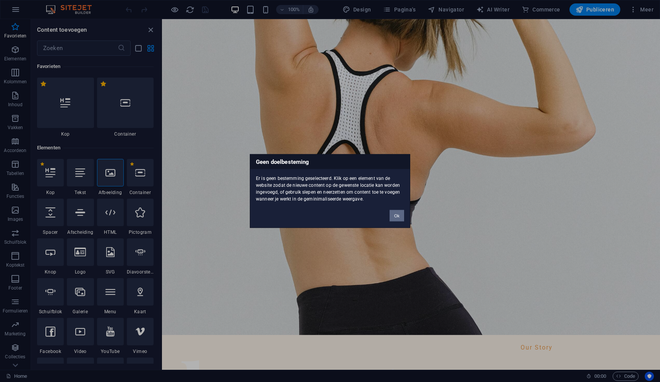
click at [396, 216] on button "Ok" at bounding box center [397, 215] width 15 height 11
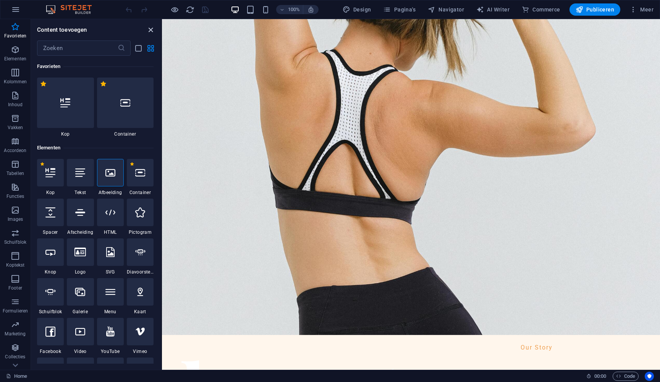
click at [149, 29] on icon "close panel" at bounding box center [150, 30] width 9 height 9
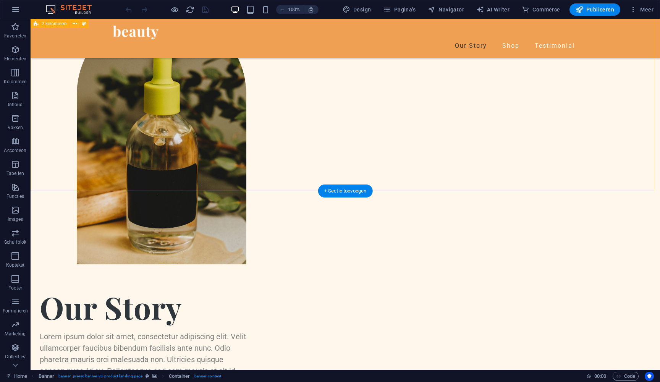
scroll to position [432, 0]
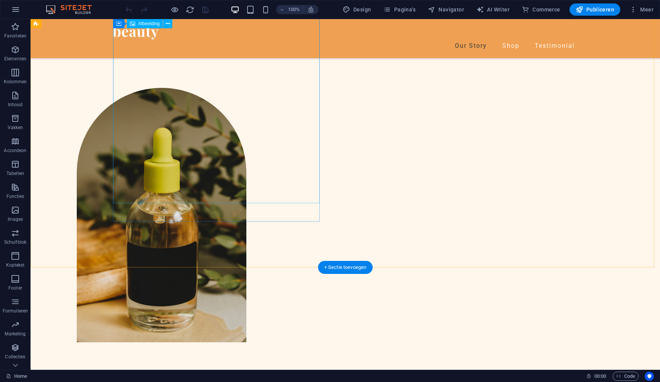
click at [243, 157] on figure at bounding box center [143, 215] width 207 height 255
drag, startPoint x: 243, startPoint y: 157, endPoint x: 108, endPoint y: 157, distance: 134.9
click at [243, 157] on figure at bounding box center [143, 215] width 207 height 255
select select "px"
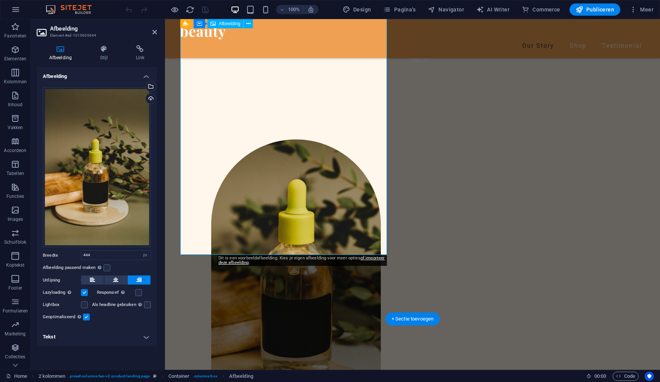
scroll to position [316, 0]
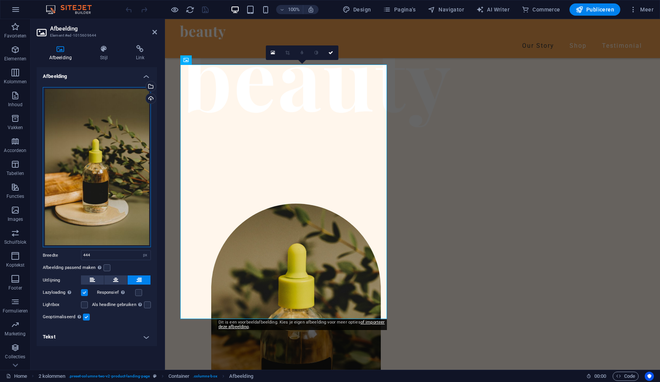
click at [113, 219] on div "Sleep bestanden hierheen, klik om bestanden te kiezen of selecteer bestanden ui…" at bounding box center [97, 167] width 108 height 161
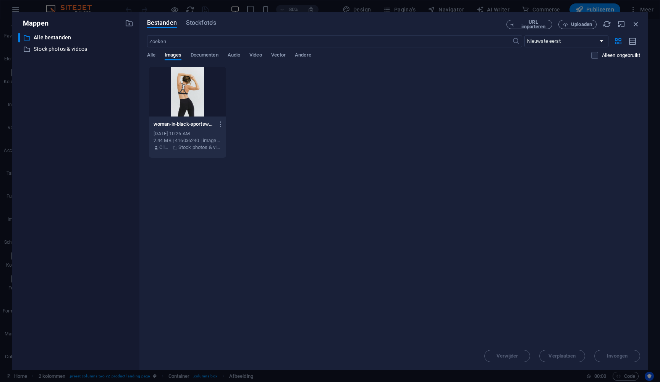
click at [203, 19] on div "Bestanden Stockfoto's URL importeren Uploaden ​ Nieuwste eerst Oudste eerst Naa…" at bounding box center [394, 191] width 509 height 358
click at [204, 22] on span "Stockfoto's" at bounding box center [201, 22] width 30 height 9
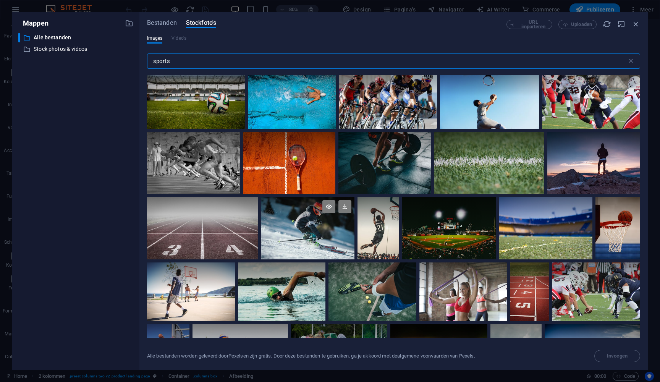
scroll to position [50, 0]
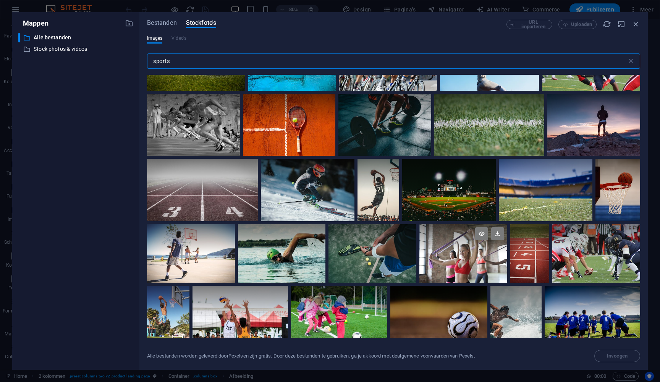
type input "sports"
click at [466, 261] on div at bounding box center [464, 253] width 88 height 58
click at [617, 359] on button "Invoegen" at bounding box center [618, 356] width 46 height 12
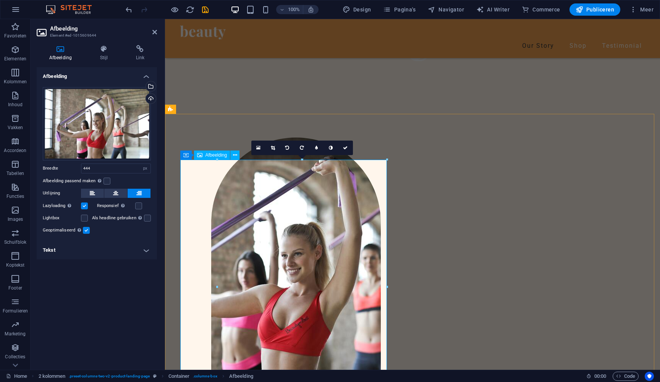
scroll to position [221, 0]
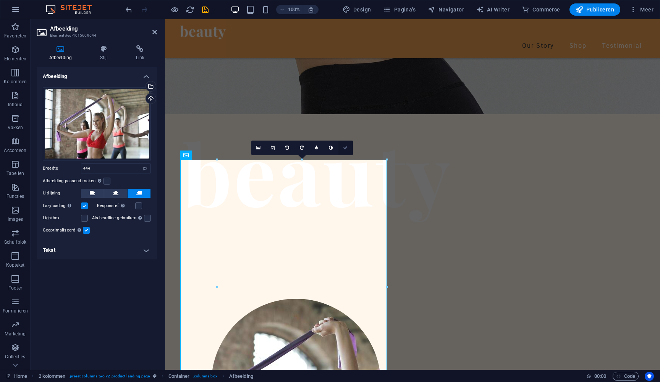
click at [343, 148] on icon at bounding box center [345, 148] width 5 height 5
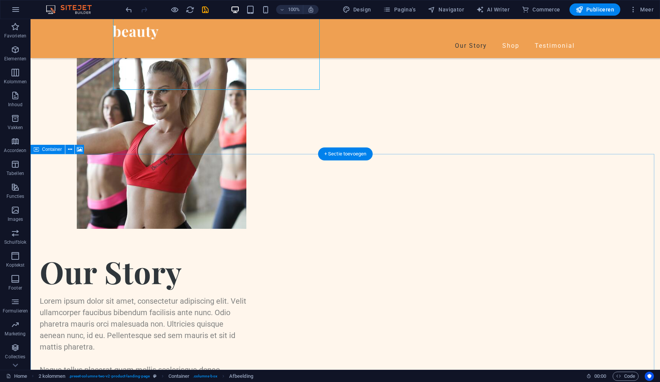
scroll to position [530, 0]
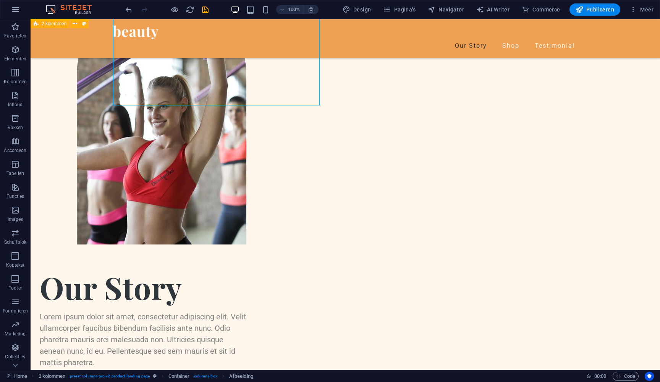
click at [351, 143] on div "Our Story Lorem ipsum dolor sit amet, consectetur adipiscing elit. Velit ullamc…" at bounding box center [346, 265] width 630 height 642
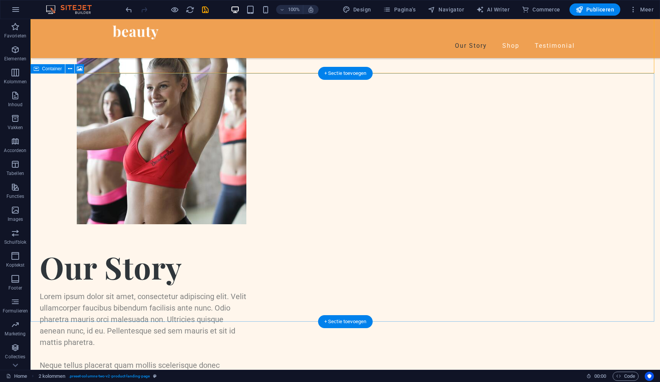
scroll to position [626, 0]
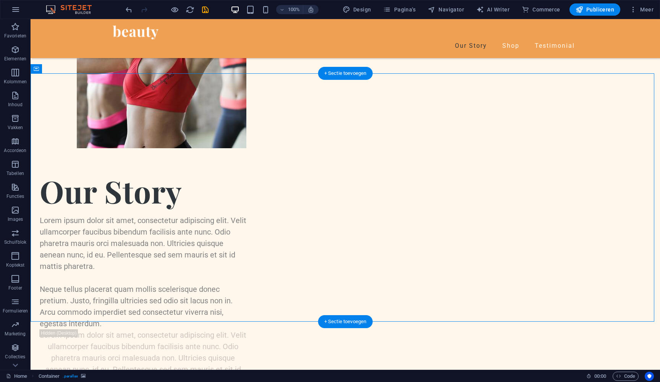
select select "px"
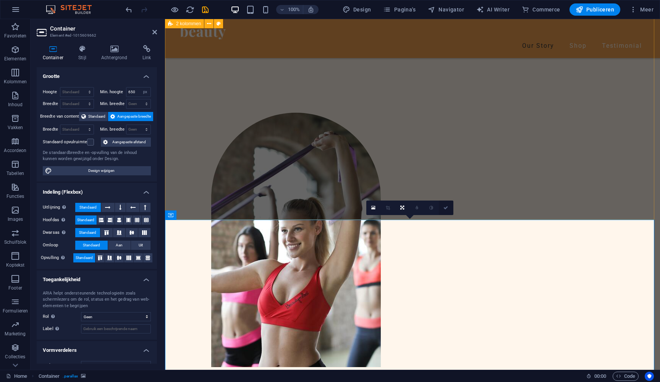
scroll to position [480, 0]
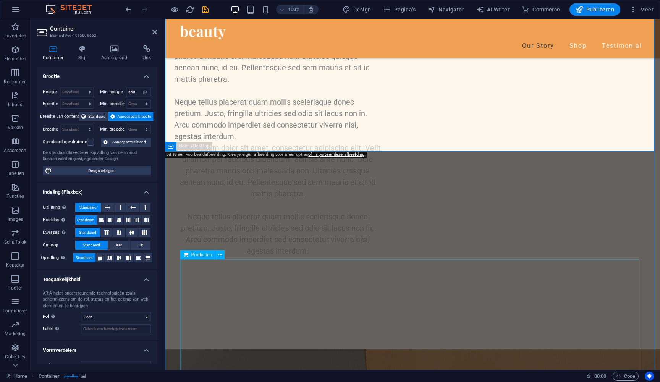
scroll to position [797, 0]
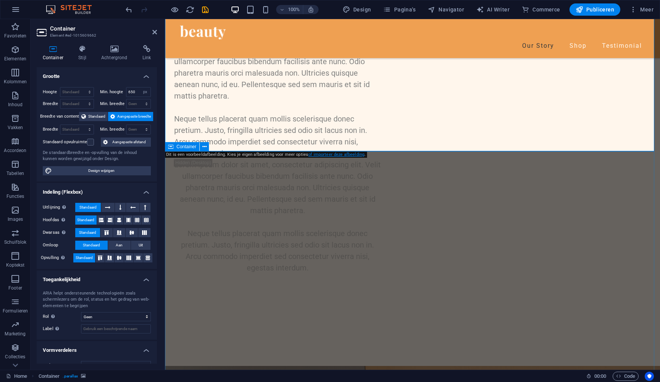
click at [331, 156] on link "of importeer deze afbeelding" at bounding box center [336, 154] width 56 height 5
click at [309, 155] on div "Dit is een voorbeeldafbeelding. Kies je eigen afbeelding voor meer opties Impor…" at bounding box center [251, 155] width 173 height 6
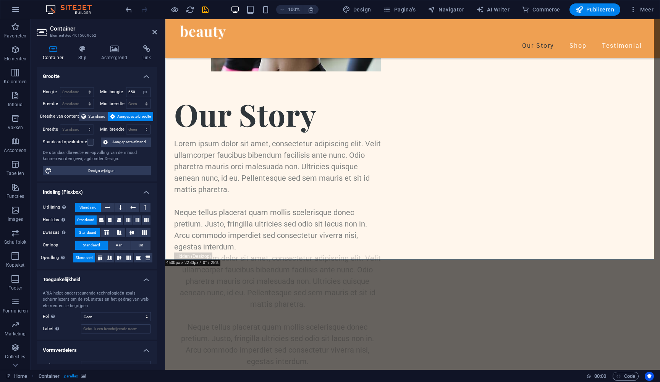
scroll to position [648, 0]
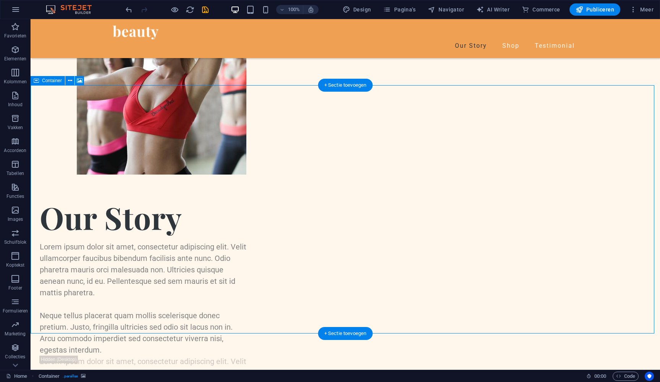
scroll to position [666, 0]
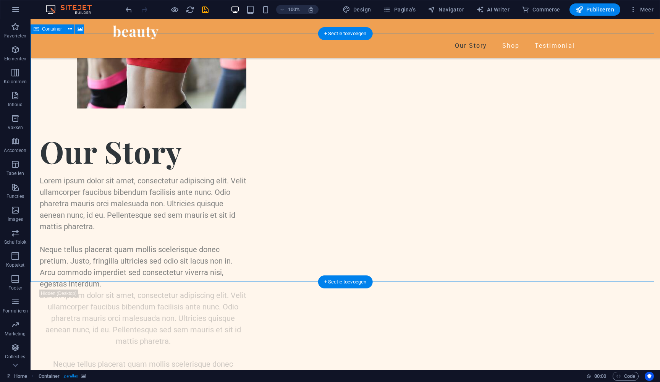
drag, startPoint x: 77, startPoint y: 101, endPoint x: 75, endPoint y: 96, distance: 5.5
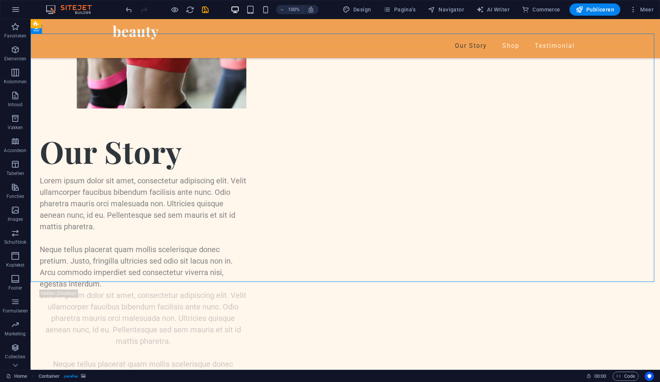
click at [78, 40] on div "Our Story Shop Testimonial Menu" at bounding box center [346, 38] width 630 height 39
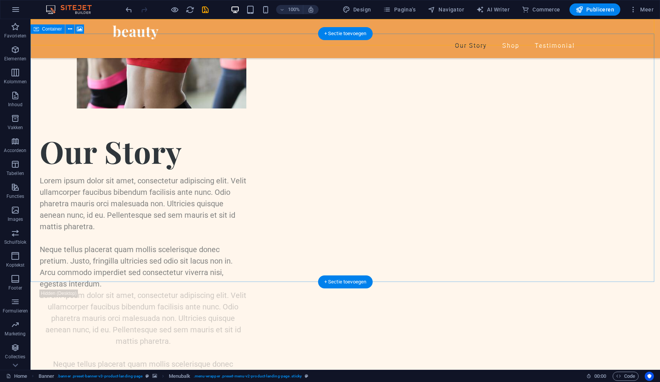
select select "px"
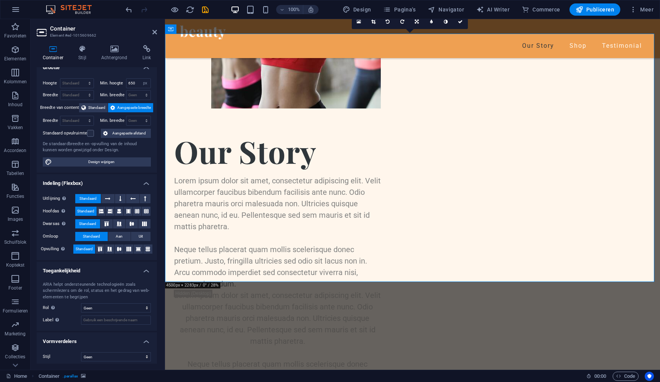
scroll to position [11, 0]
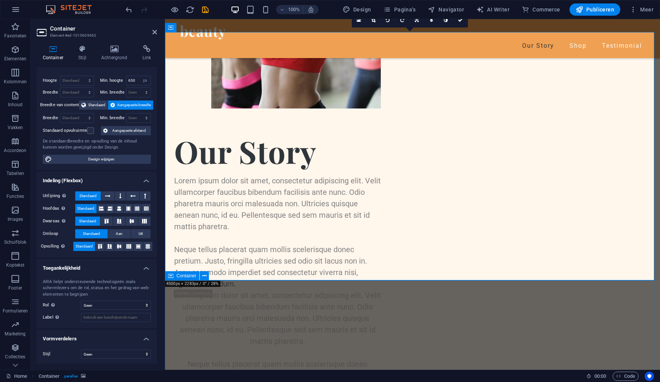
scroll to position [667, 0]
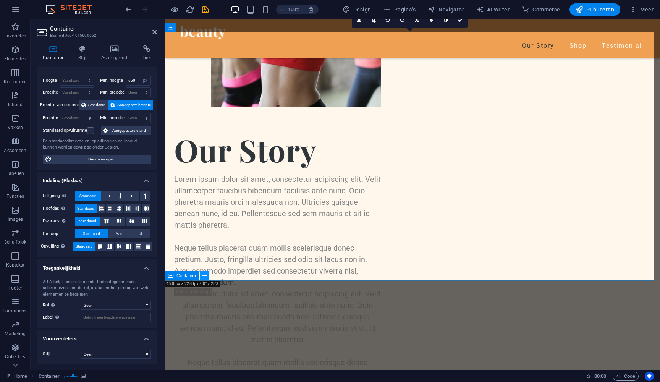
click at [204, 276] on icon at bounding box center [205, 276] width 4 height 8
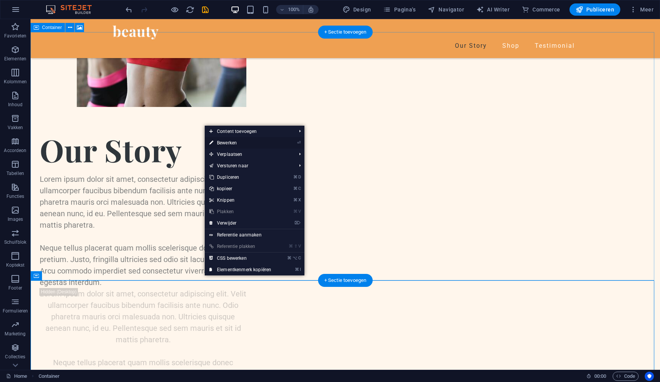
click at [232, 143] on link "⏎ Bewerken" at bounding box center [240, 142] width 71 height 11
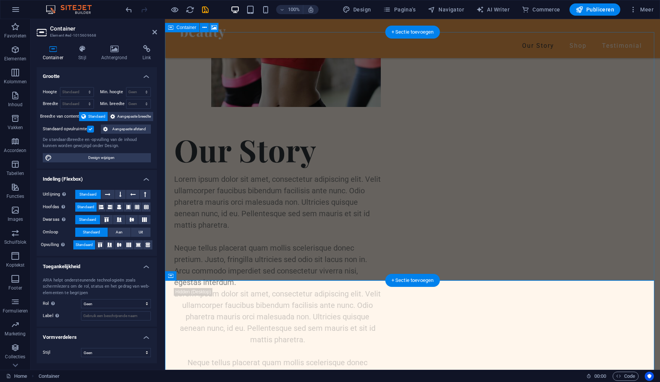
select select "px"
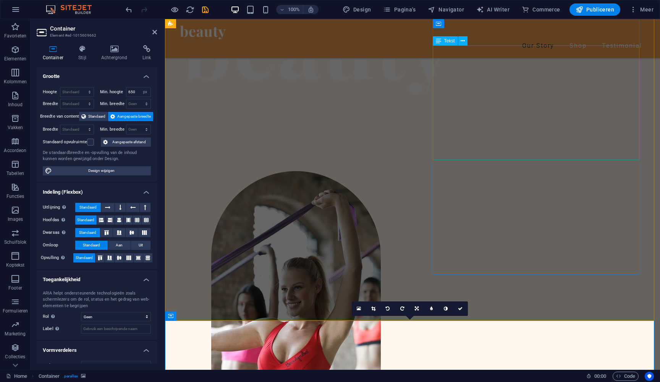
scroll to position [164, 0]
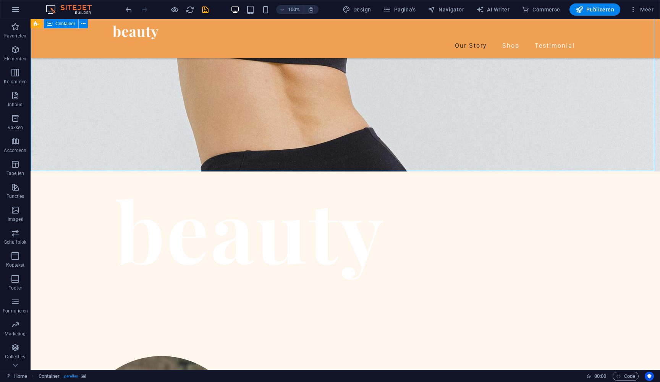
drag, startPoint x: 302, startPoint y: 132, endPoint x: 436, endPoint y: 131, distance: 134.2
click at [436, 172] on div at bounding box center [346, 241] width 630 height 139
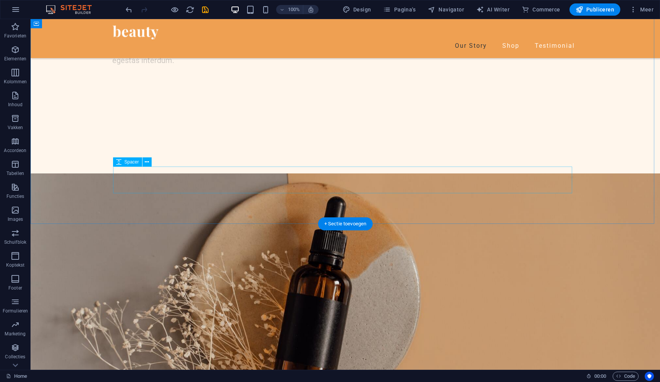
scroll to position [633, 0]
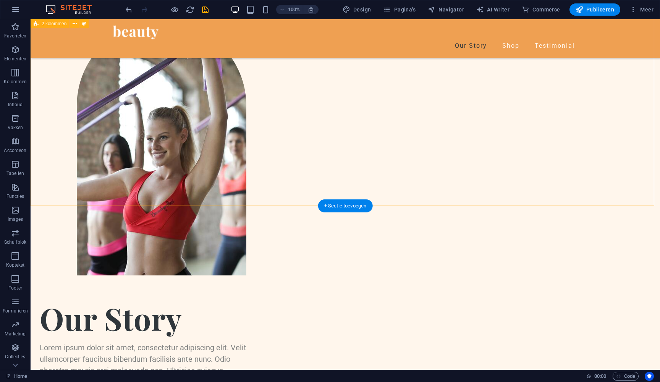
scroll to position [610, 0]
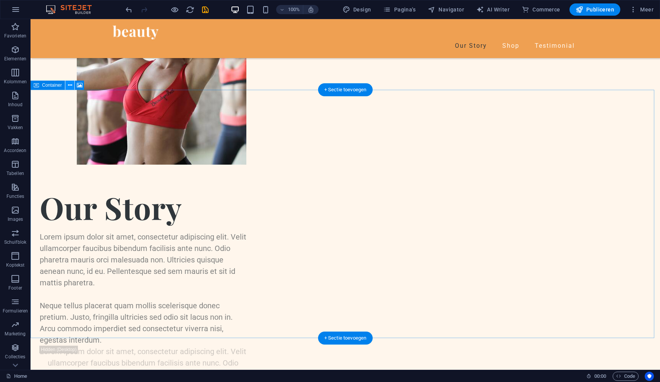
click at [69, 86] on icon at bounding box center [70, 85] width 4 height 8
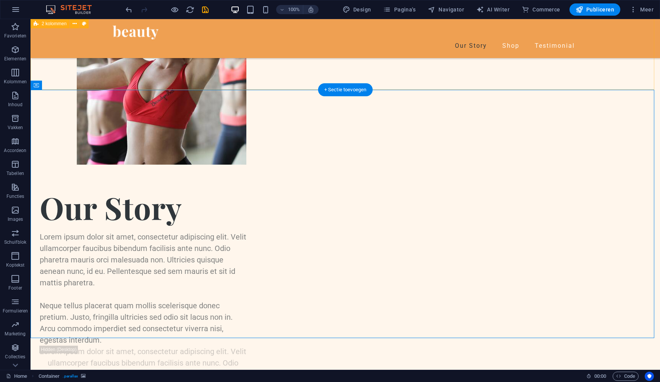
click at [80, 80] on div "Our Story Lorem ipsum dolor sit amet, consectetur adipiscing elit. Velit ullamc…" at bounding box center [346, 185] width 630 height 642
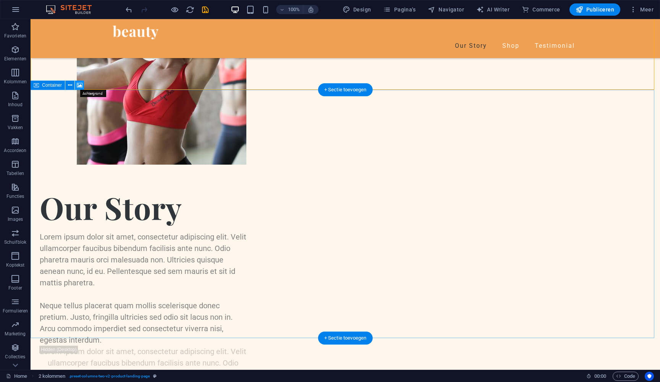
click at [80, 84] on icon at bounding box center [80, 85] width 6 height 8
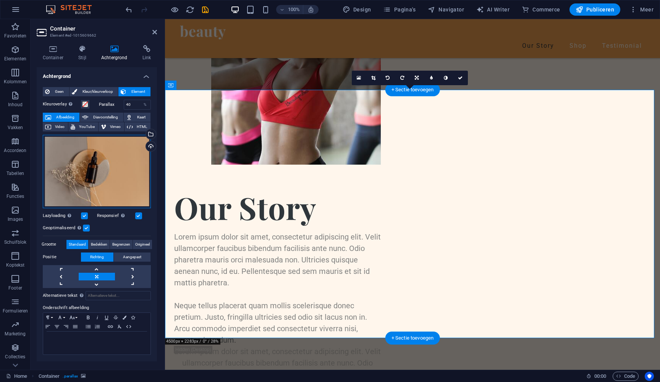
click at [105, 174] on div "Sleep bestanden hierheen, klik om bestanden te kiezen of selecteer bestanden ui…" at bounding box center [97, 171] width 108 height 73
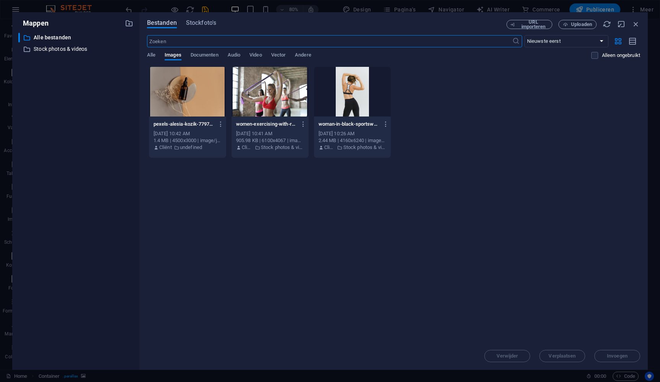
click at [162, 22] on span "Bestanden" at bounding box center [162, 22] width 30 height 9
click at [576, 24] on span "Uploaden" at bounding box center [581, 24] width 21 height 5
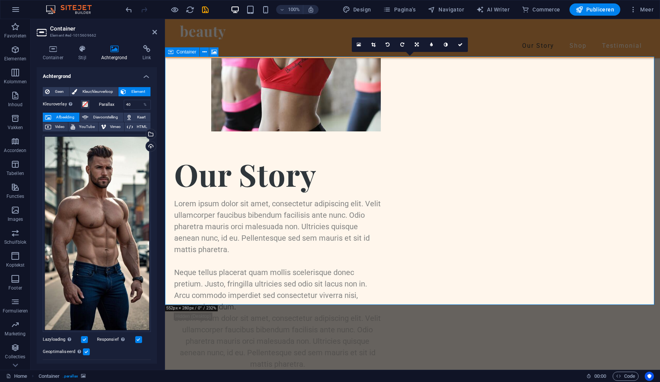
scroll to position [627, 0]
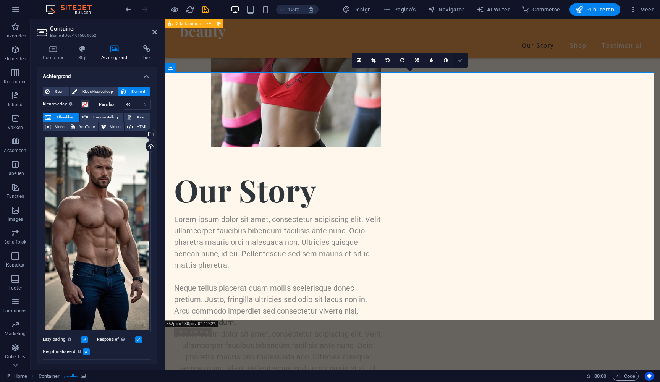
click at [462, 60] on icon at bounding box center [460, 60] width 5 height 5
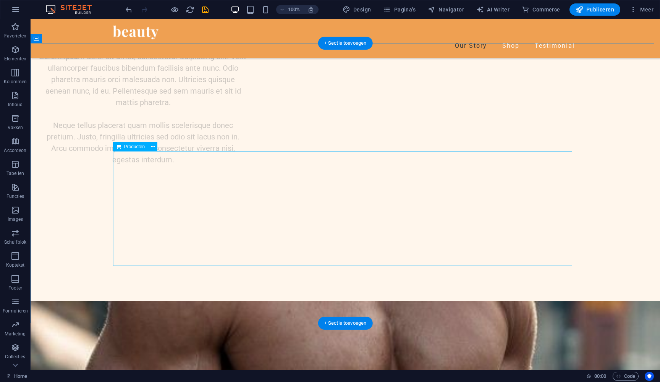
scroll to position [917, 0]
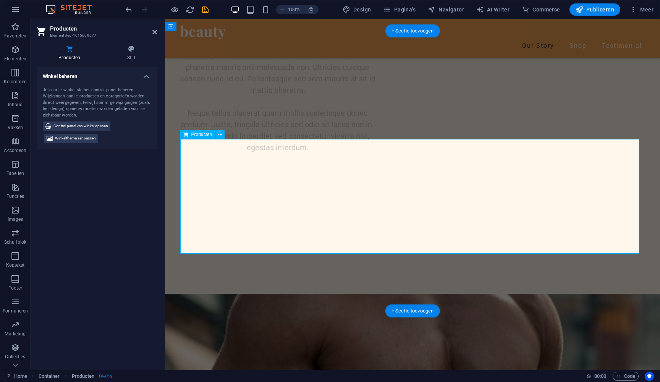
click at [219, 133] on icon at bounding box center [220, 135] width 4 height 8
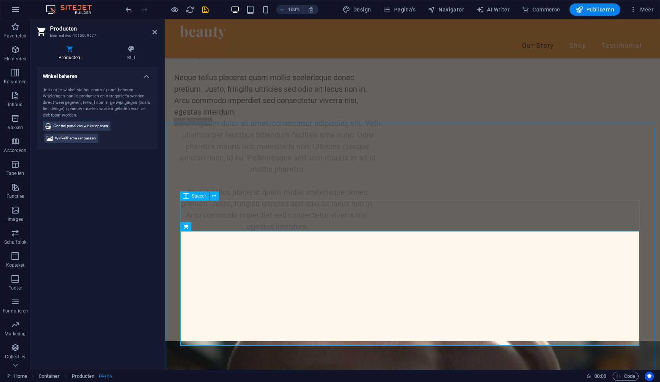
scroll to position [857, 0]
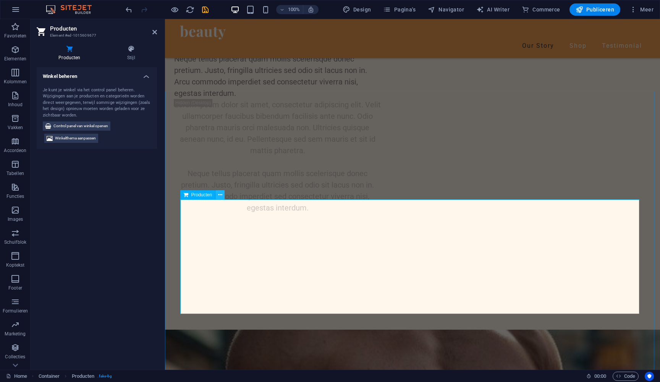
click at [217, 194] on button at bounding box center [220, 194] width 9 height 9
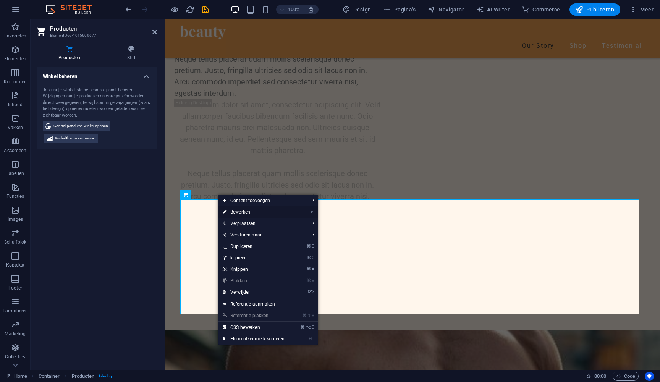
click at [243, 213] on link "⏎ Bewerken" at bounding box center [253, 211] width 71 height 11
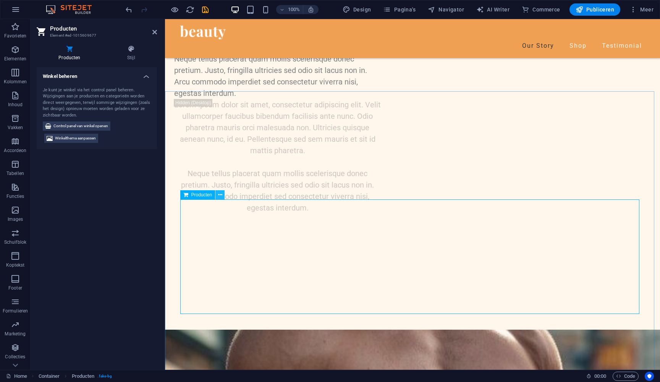
click at [223, 195] on button at bounding box center [220, 194] width 9 height 9
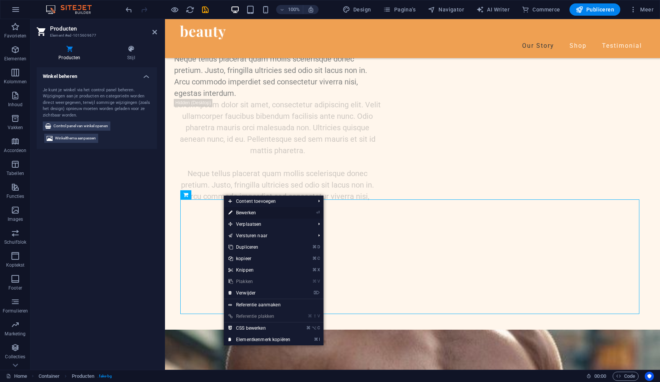
click at [251, 213] on link "⏎ Bewerken" at bounding box center [259, 212] width 71 height 11
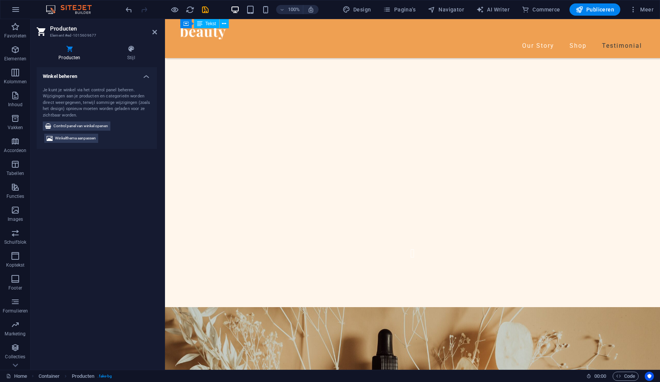
scroll to position [1610, 0]
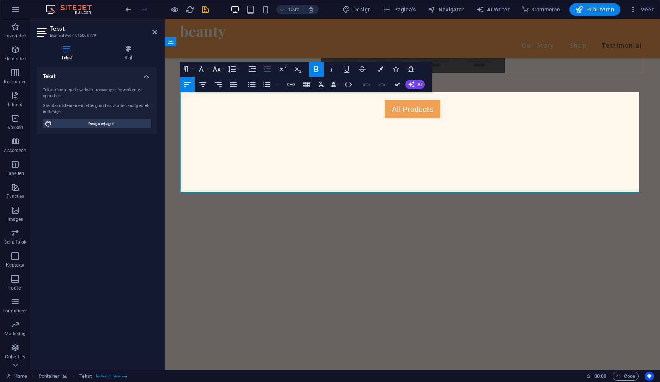
drag, startPoint x: 480, startPoint y: 120, endPoint x: 346, endPoint y: 120, distance: 134.5
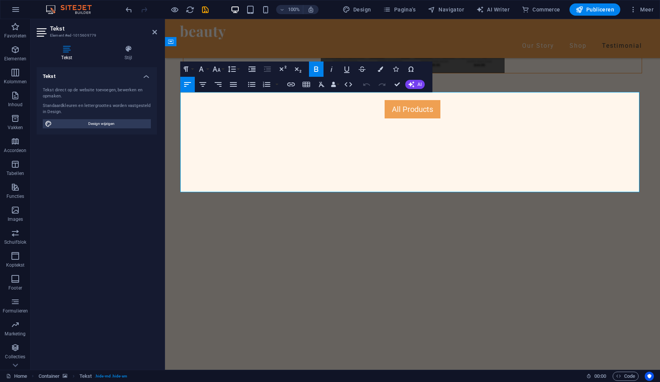
drag, startPoint x: 383, startPoint y: 216, endPoint x: 518, endPoint y: 217, distance: 134.2
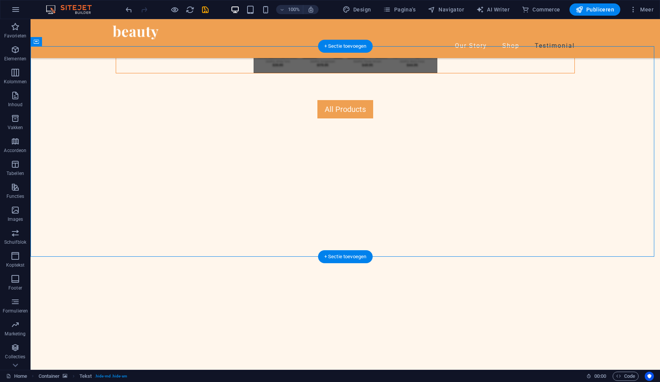
select select "vh"
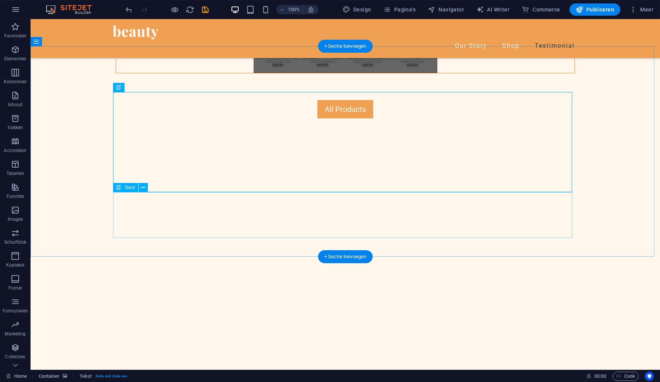
drag, startPoint x: 131, startPoint y: 210, endPoint x: 78, endPoint y: 210, distance: 52.7
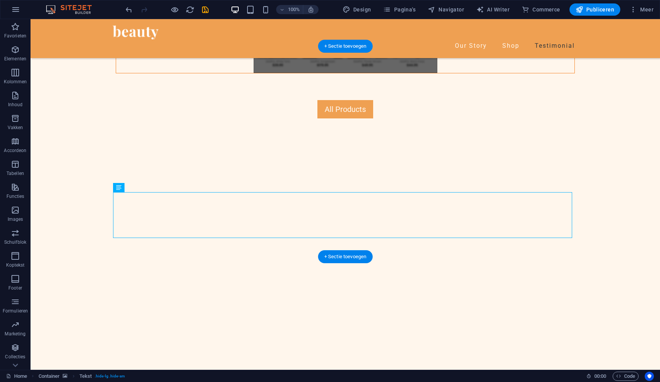
select select "vh"
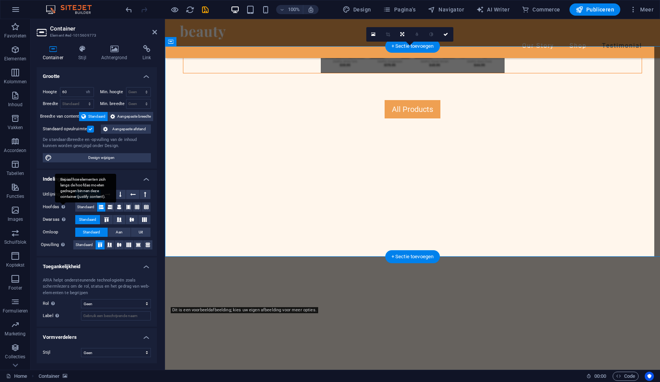
click at [64, 210] on div "Bepaal hoe elementen zich langs de hoofdas moeten gedragen binnen deze containe…" at bounding box center [63, 207] width 8 height 9
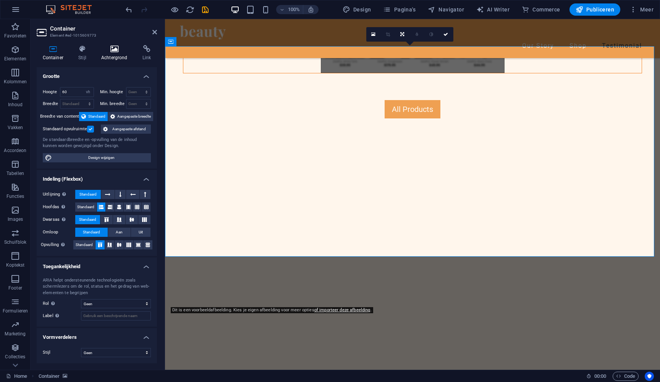
click at [112, 49] on icon at bounding box center [114, 49] width 38 height 8
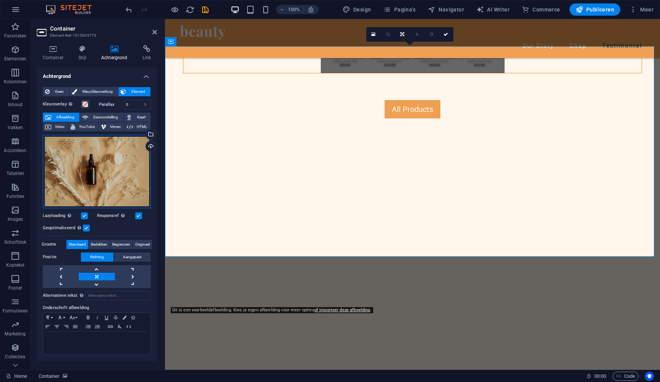
click at [103, 179] on div "Sleep bestanden hierheen, klik om bestanden te kiezen of selecteer bestanden ui…" at bounding box center [97, 171] width 108 height 73
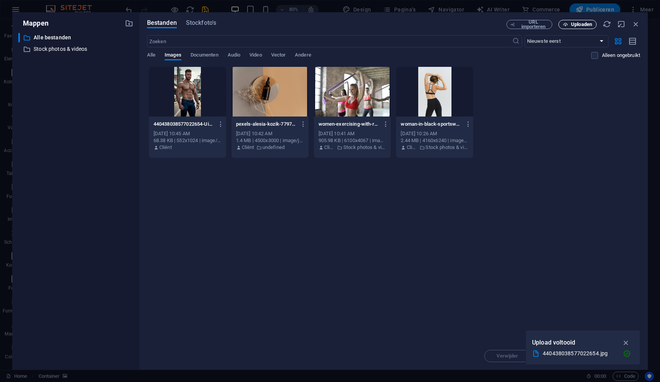
click at [587, 22] on span "Uploaden" at bounding box center [581, 24] width 21 height 5
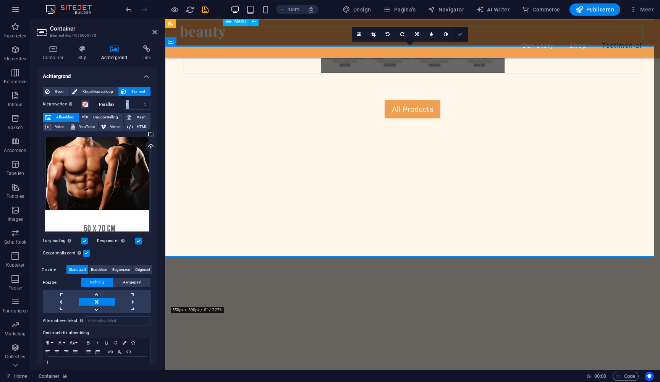
click at [460, 34] on icon at bounding box center [460, 34] width 5 height 5
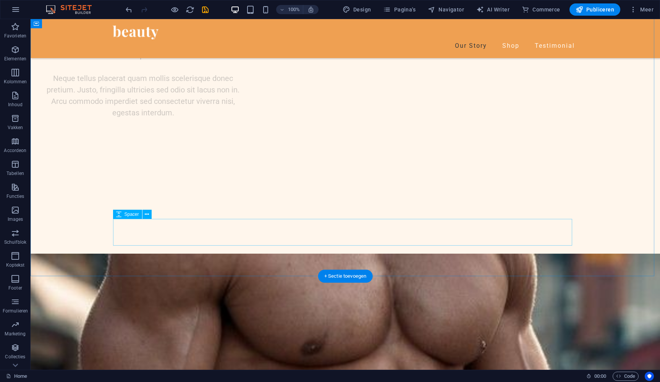
scroll to position [963, 0]
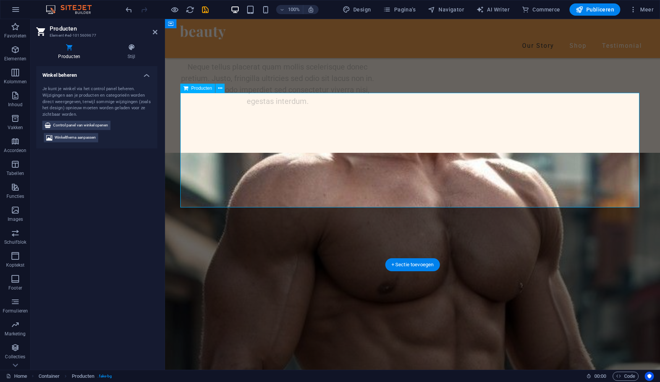
click at [217, 84] on button at bounding box center [220, 88] width 9 height 9
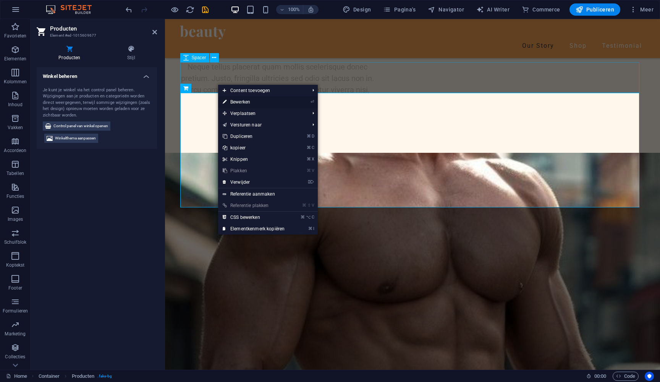
click at [247, 101] on link "⏎ Bewerken" at bounding box center [253, 101] width 71 height 11
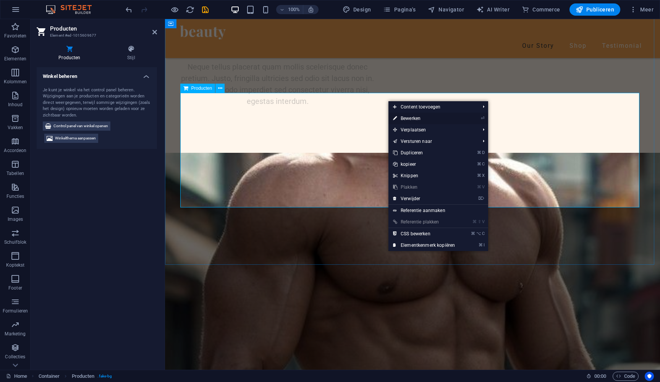
click at [410, 119] on link "⏎ Bewerken" at bounding box center [424, 118] width 71 height 11
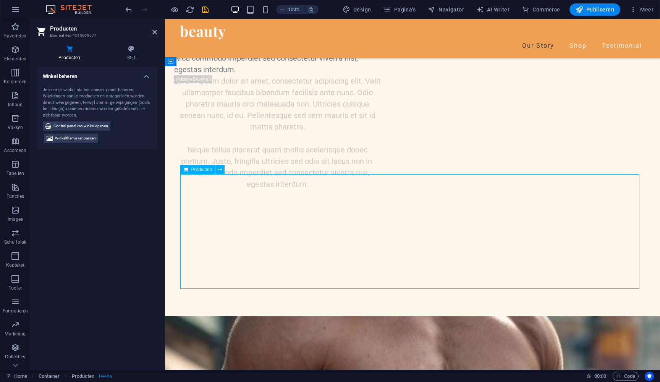
scroll to position [882, 0]
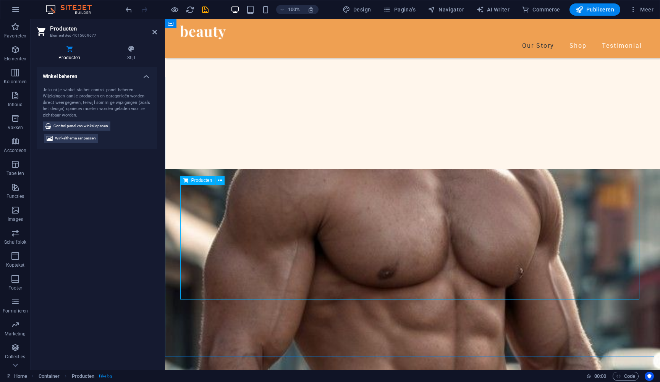
scroll to position [871, 0]
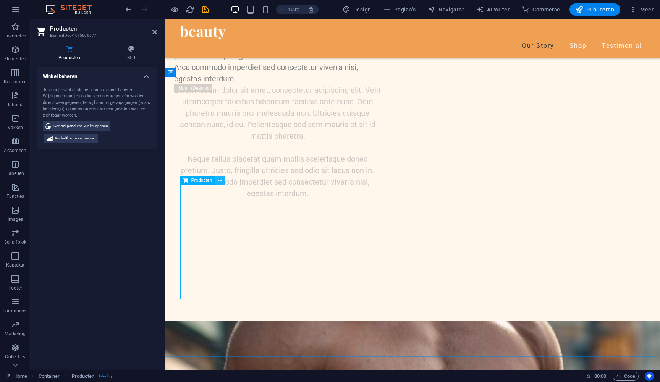
click at [221, 177] on icon at bounding box center [220, 181] width 4 height 8
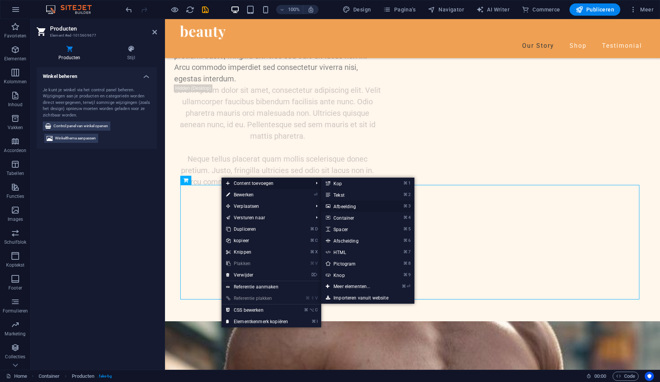
click at [348, 206] on link "⌘ 3 Afbeelding" at bounding box center [353, 206] width 64 height 11
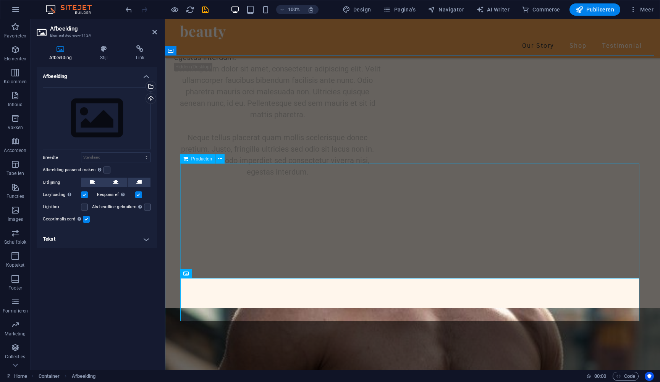
scroll to position [891, 0]
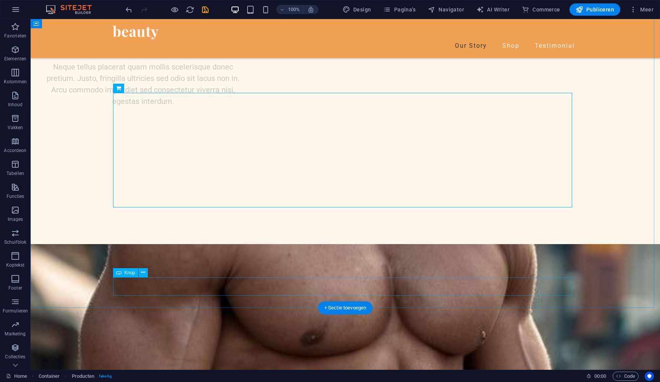
scroll to position [1030, 0]
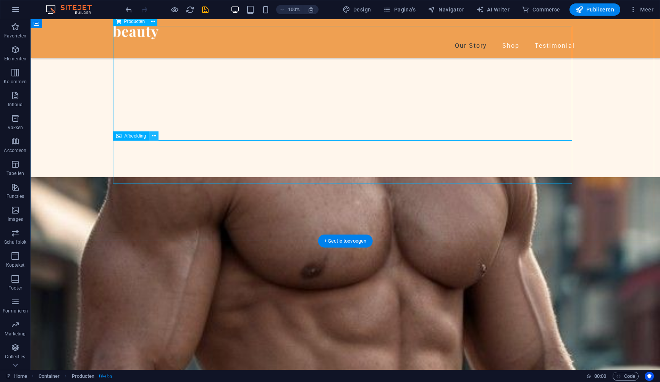
click at [154, 133] on icon at bounding box center [154, 136] width 4 height 8
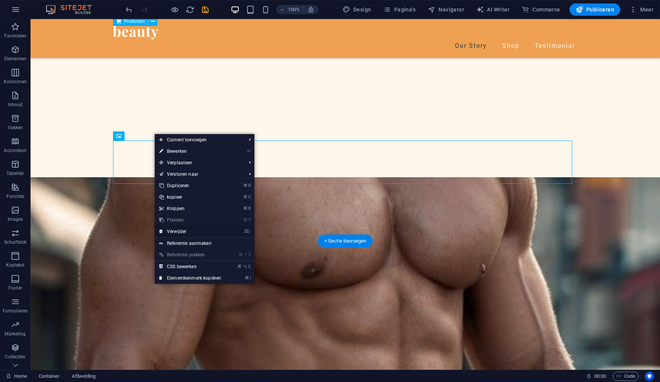
click at [190, 232] on link "⌦ Verwijder" at bounding box center [190, 231] width 71 height 11
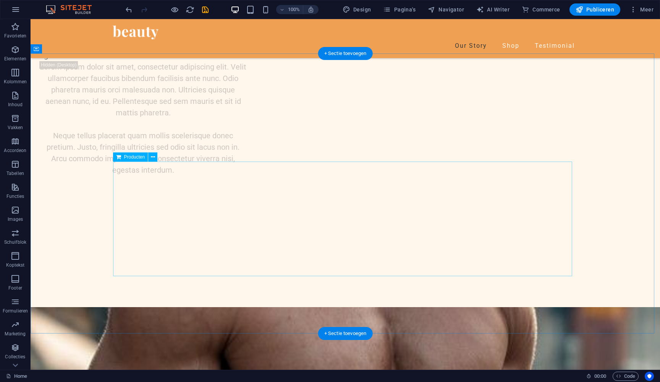
scroll to position [896, 0]
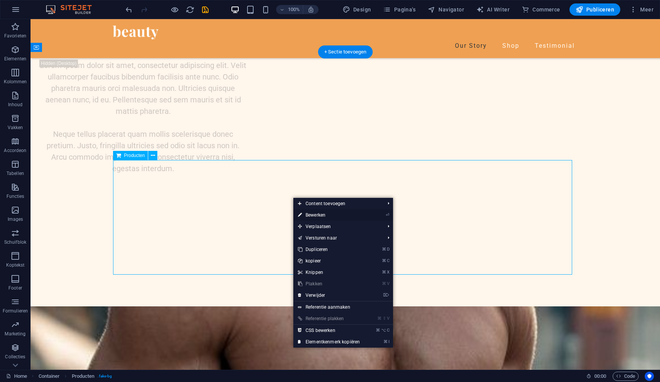
click at [313, 214] on link "⏎ Bewerken" at bounding box center [329, 214] width 71 height 11
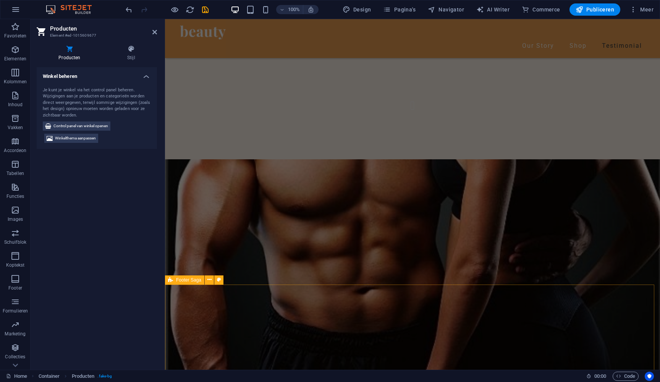
scroll to position [1574, 0]
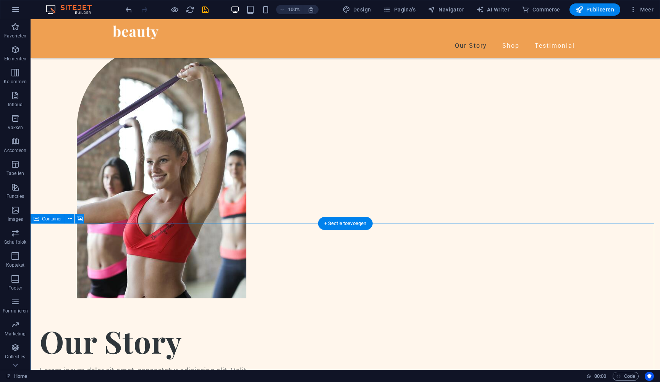
scroll to position [0, 0]
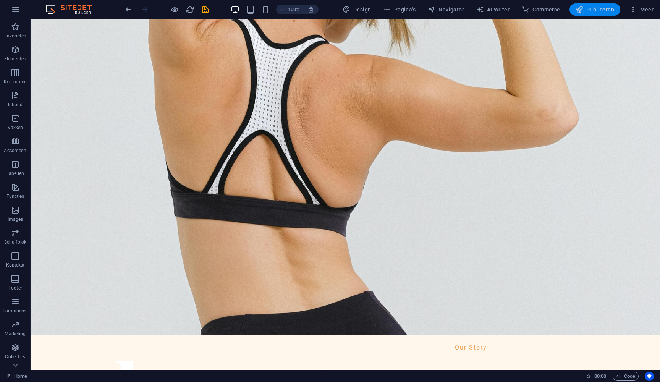
click at [600, 10] on span "Publiceren" at bounding box center [595, 10] width 39 height 8
checkbox input "false"
